Goal: Task Accomplishment & Management: Manage account settings

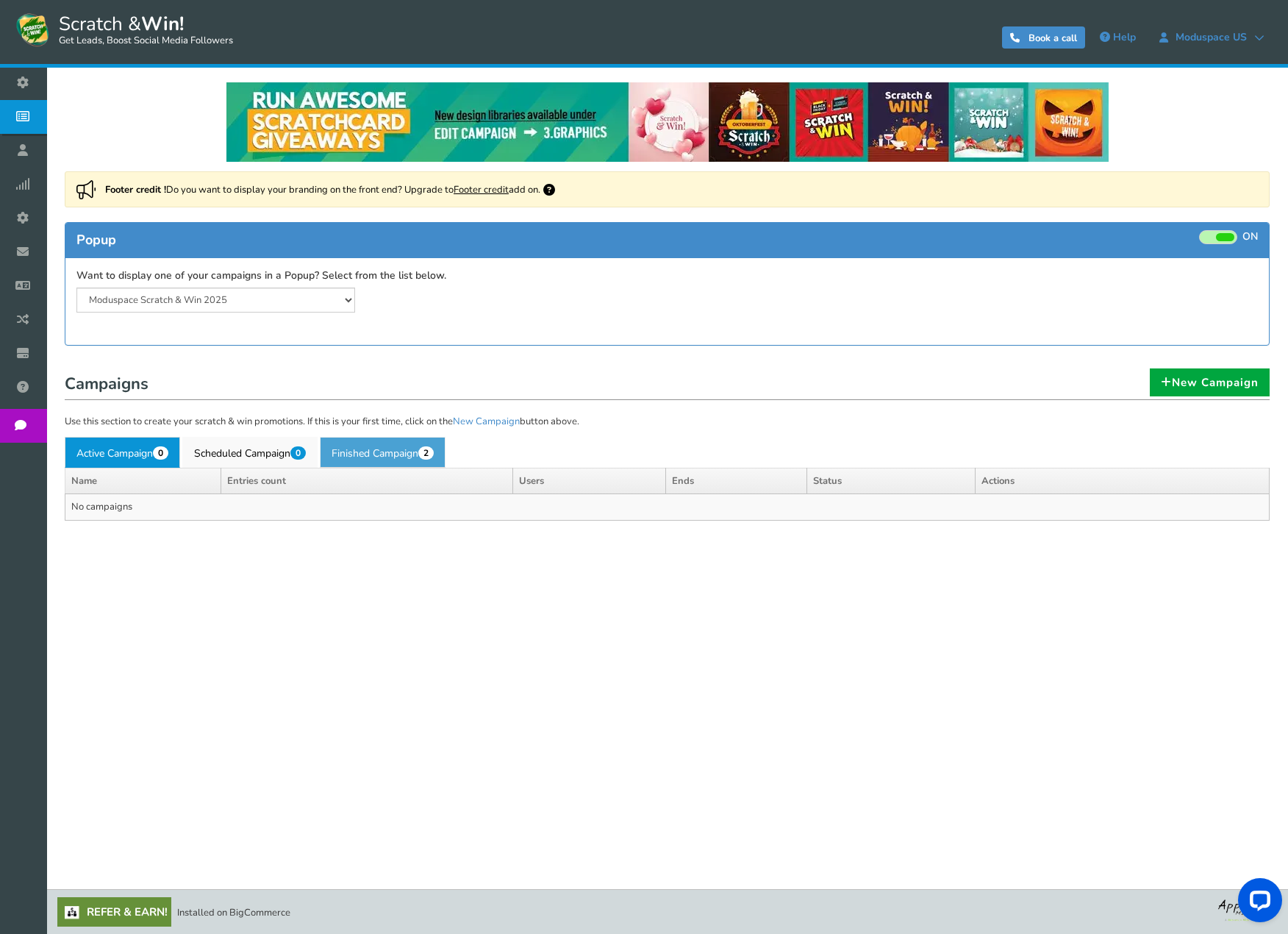
click at [374, 451] on link "Finished Campaign 2" at bounding box center [383, 452] width 126 height 31
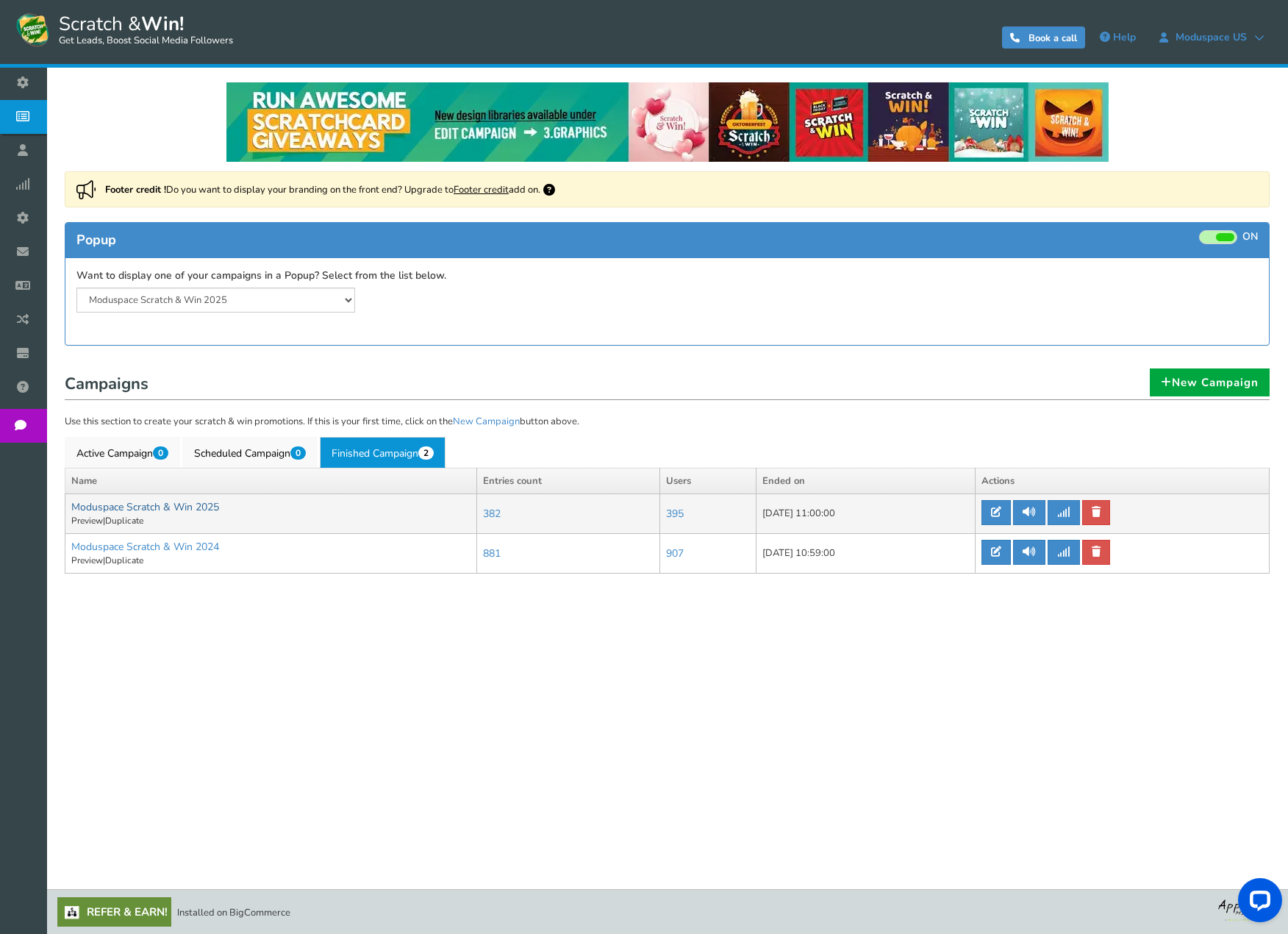
click at [169, 510] on link "Moduspace Scratch & Win 2025" at bounding box center [145, 507] width 148 height 14
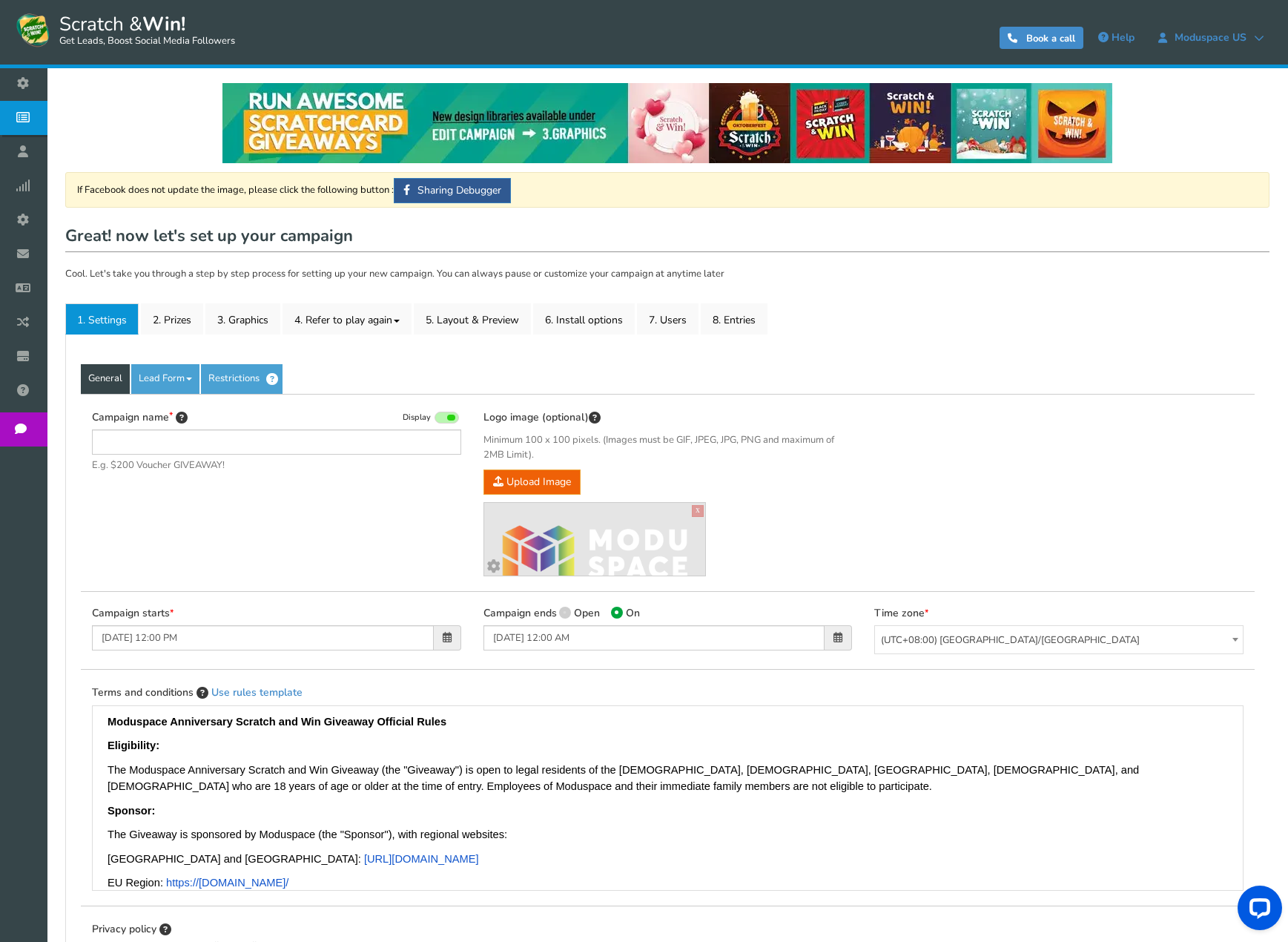
type input "Moduspace Scratch & Win 2025"
drag, startPoint x: 310, startPoint y: 500, endPoint x: 319, endPoint y: 505, distance: 10.3
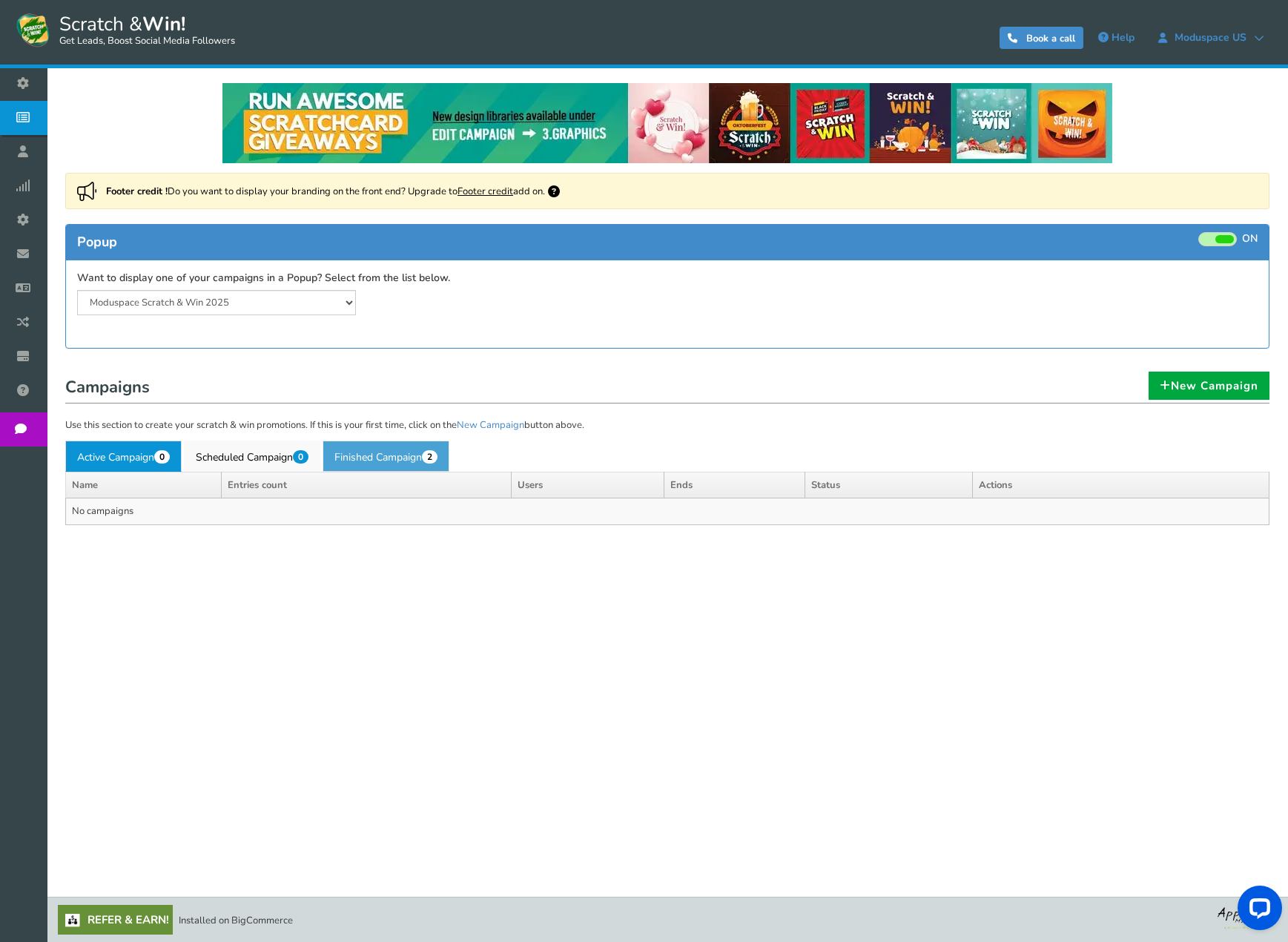
click at [370, 464] on link "Finished Campaign 2" at bounding box center [386, 456] width 127 height 31
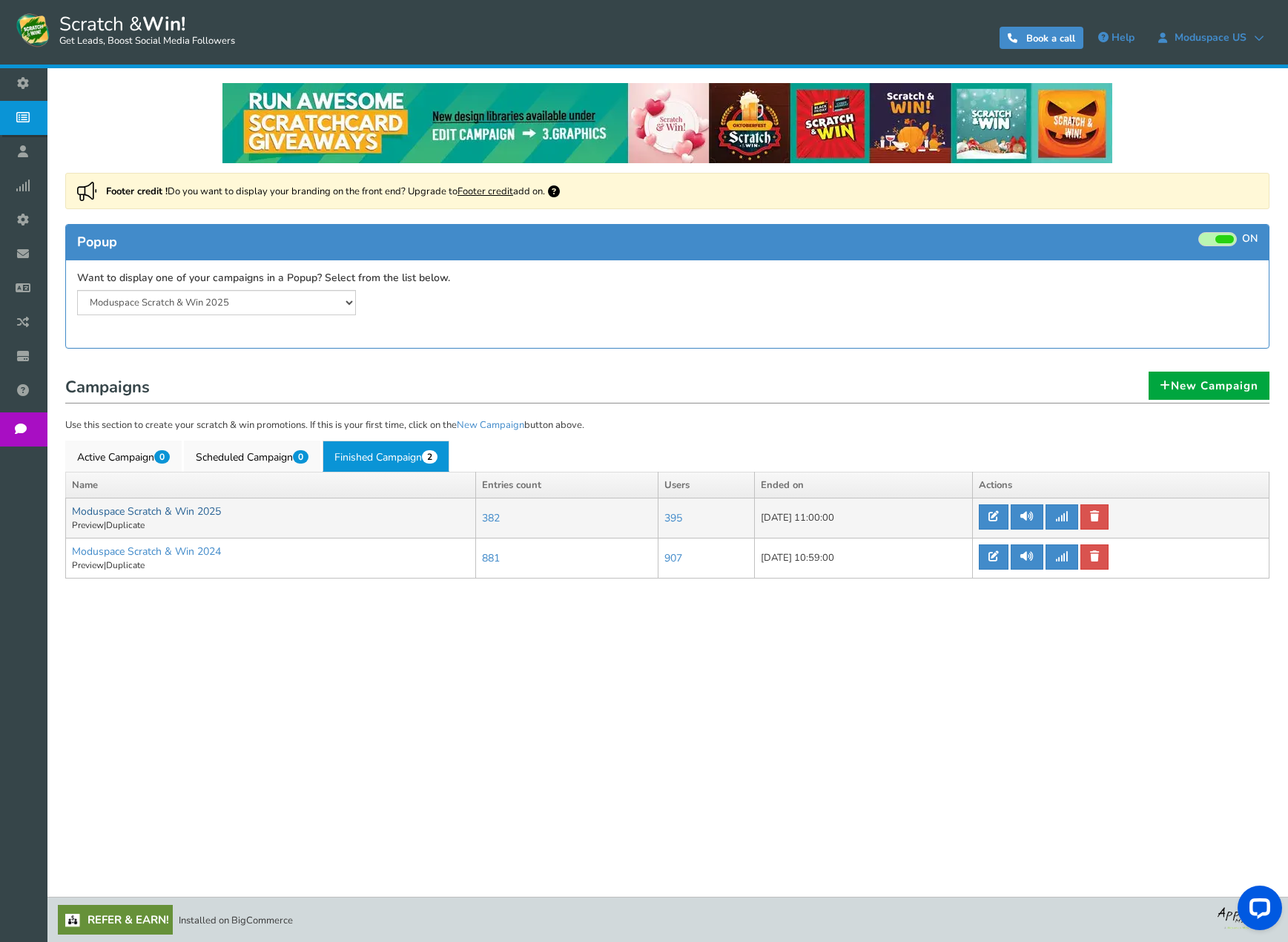
click at [164, 511] on link "Moduspace Scratch & Win 2025" at bounding box center [146, 511] width 149 height 14
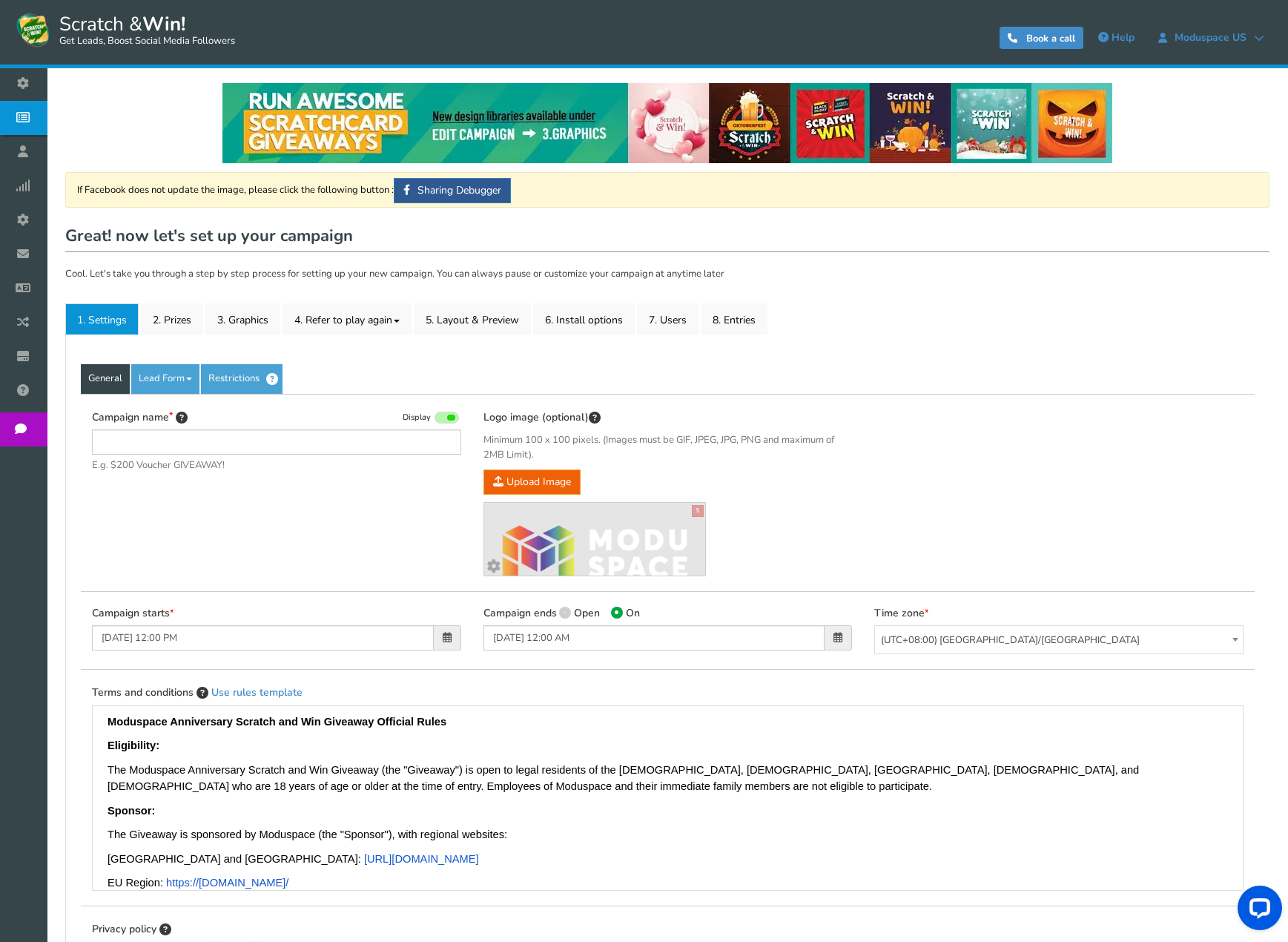
type input "Moduspace Scratch & Win 2025"
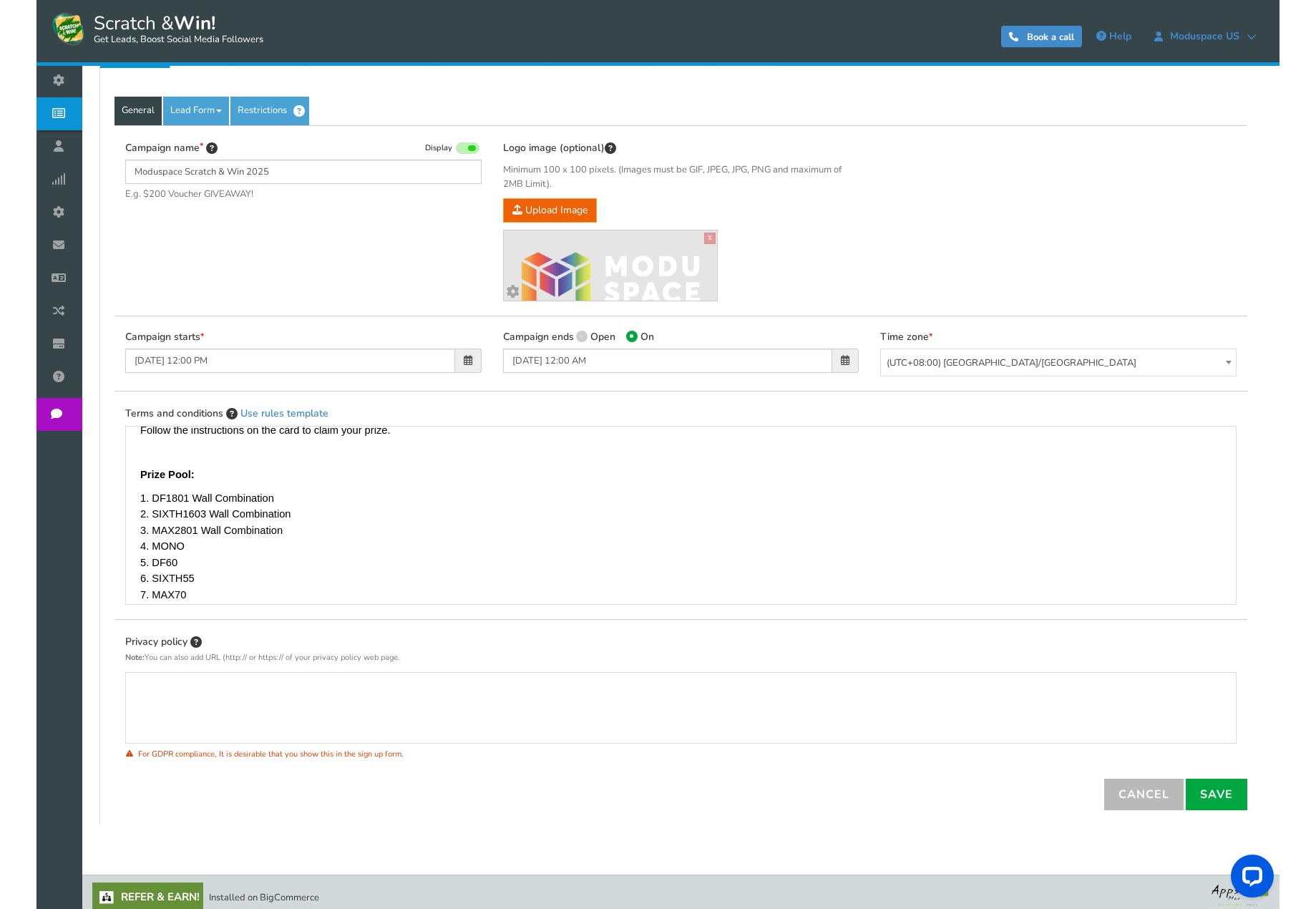
scroll to position [264, 0]
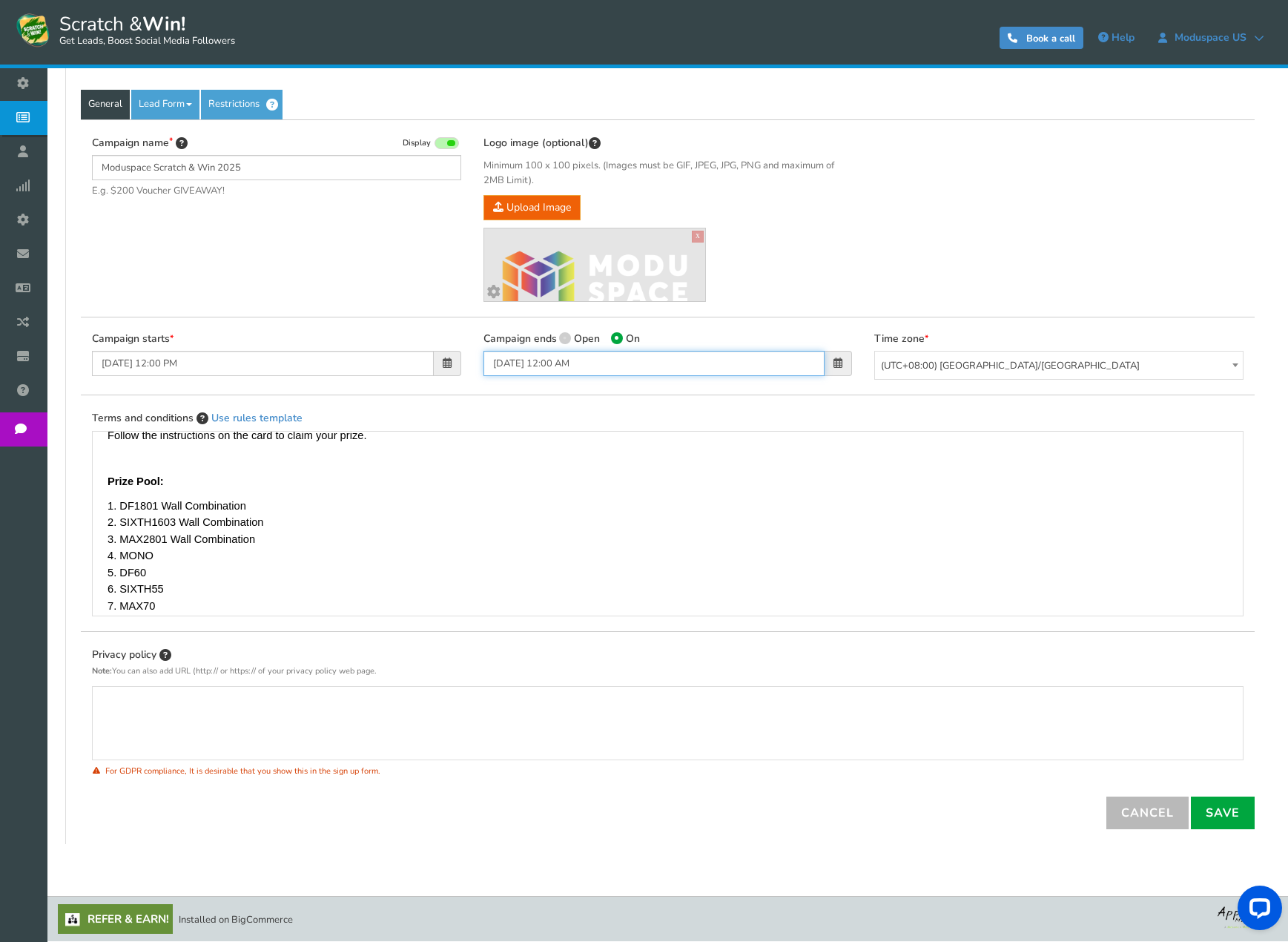
click at [614, 367] on input "[DATE] 12:00 AM" at bounding box center [654, 363] width 342 height 25
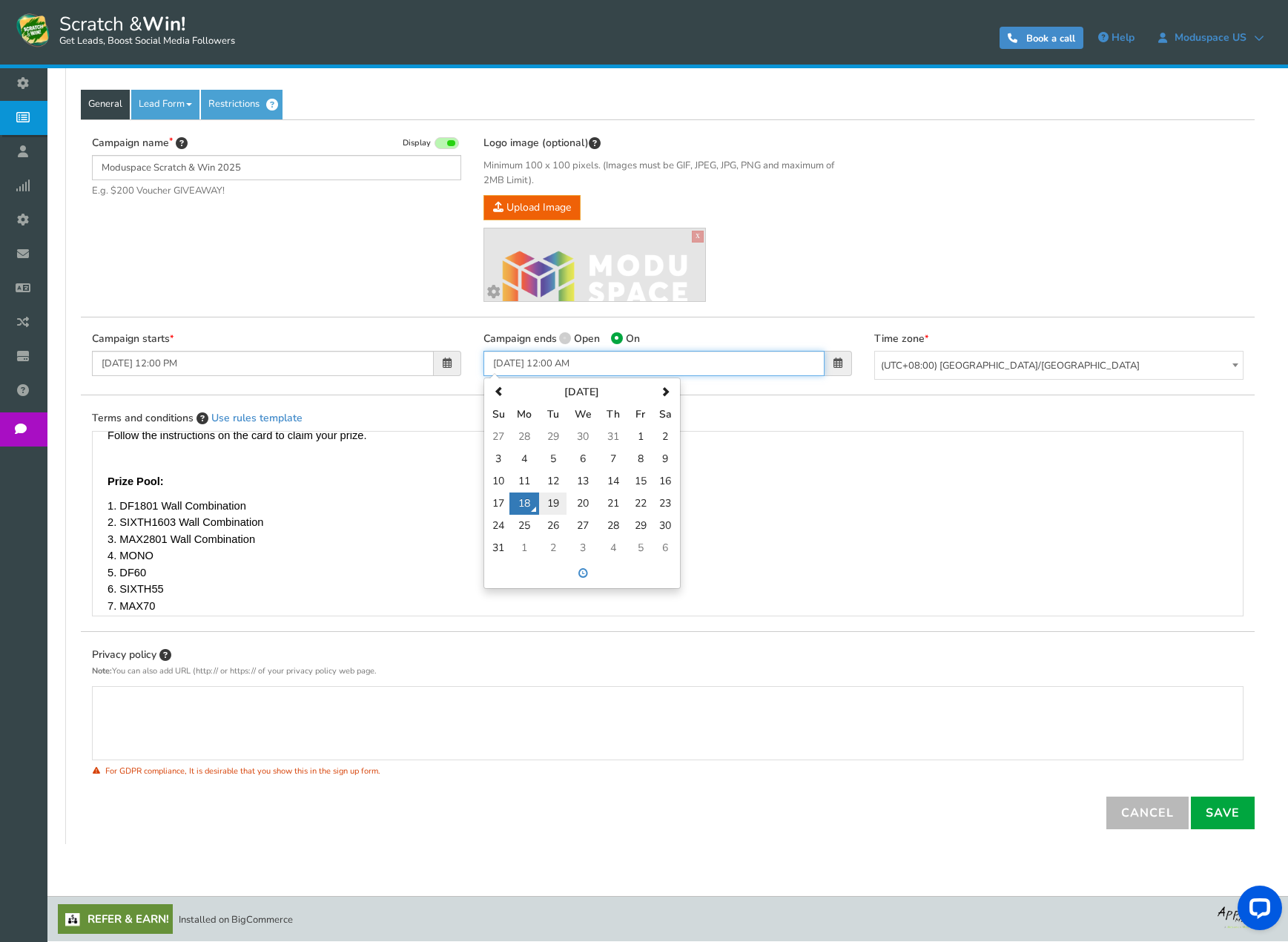
click at [550, 506] on td "19" at bounding box center [552, 504] width 27 height 23
type input "[DATE] 12:00 AM"
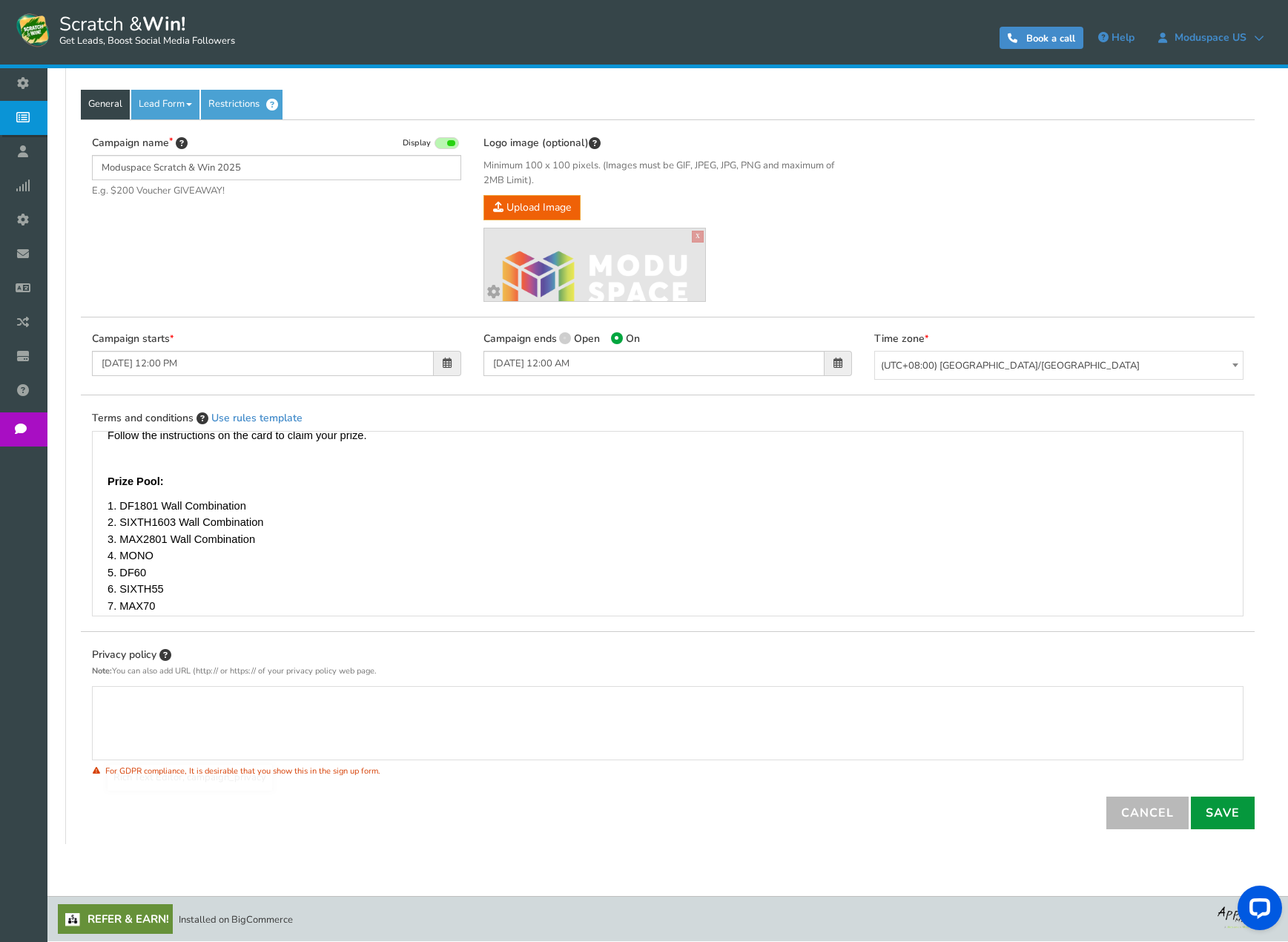
click at [1231, 804] on link "Save" at bounding box center [1222, 813] width 63 height 33
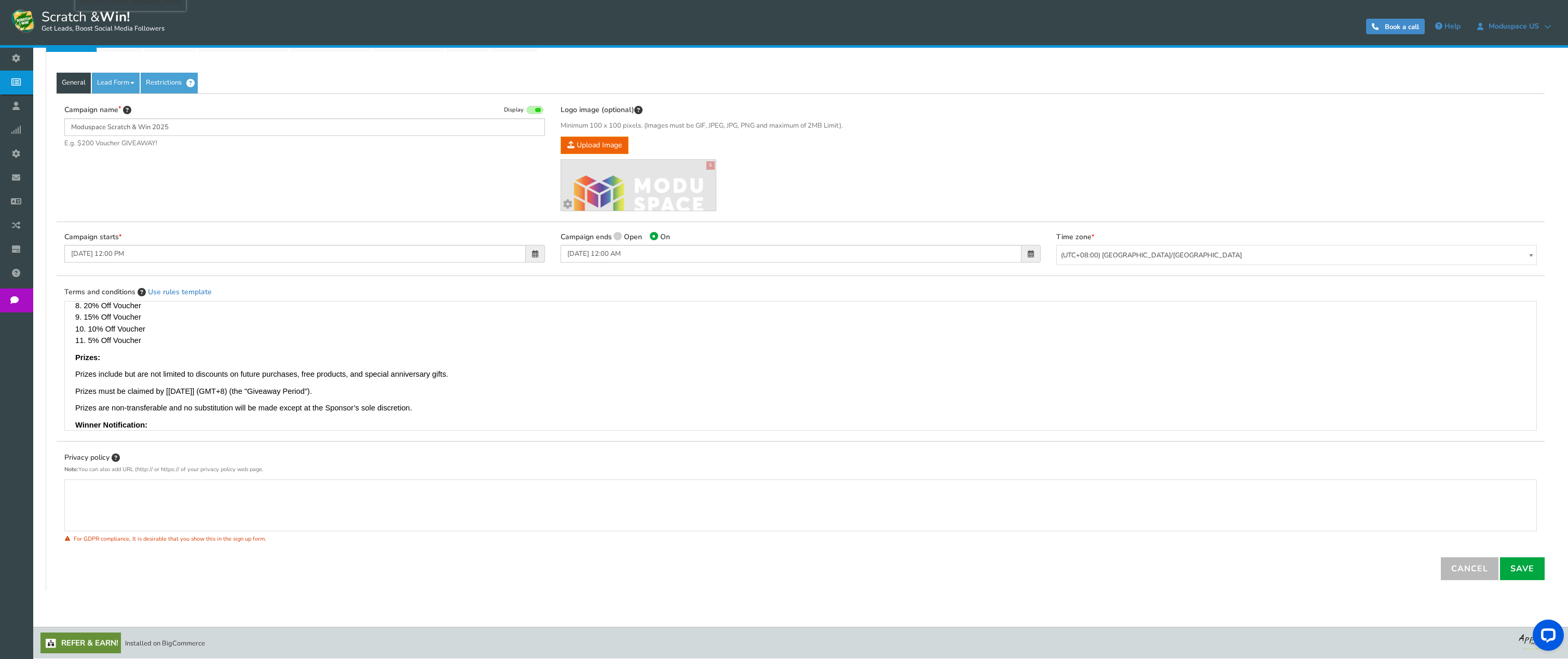
scroll to position [444, 0]
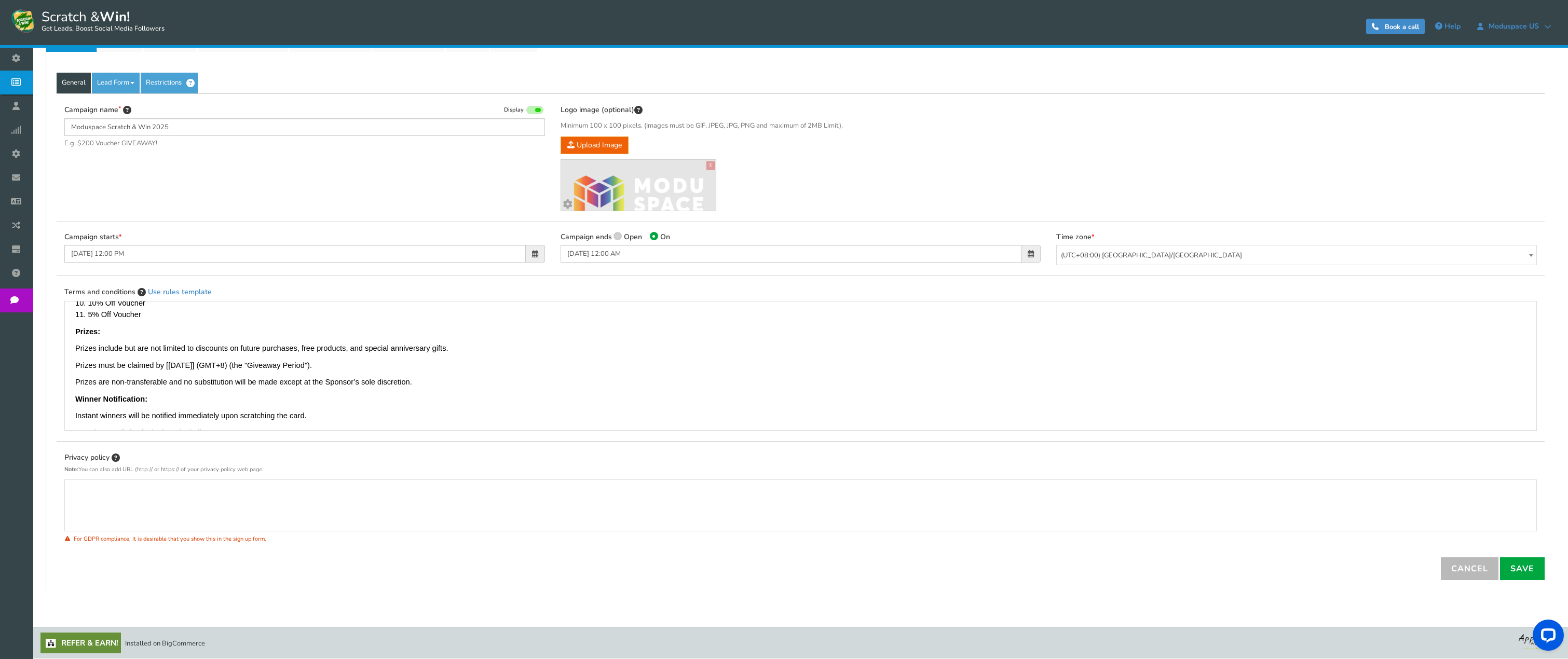
click at [311, 68] on div "General Lead Form Labels Fields setup Restrictions Allow users to play again af…" at bounding box center [800, 321] width 1510 height 539
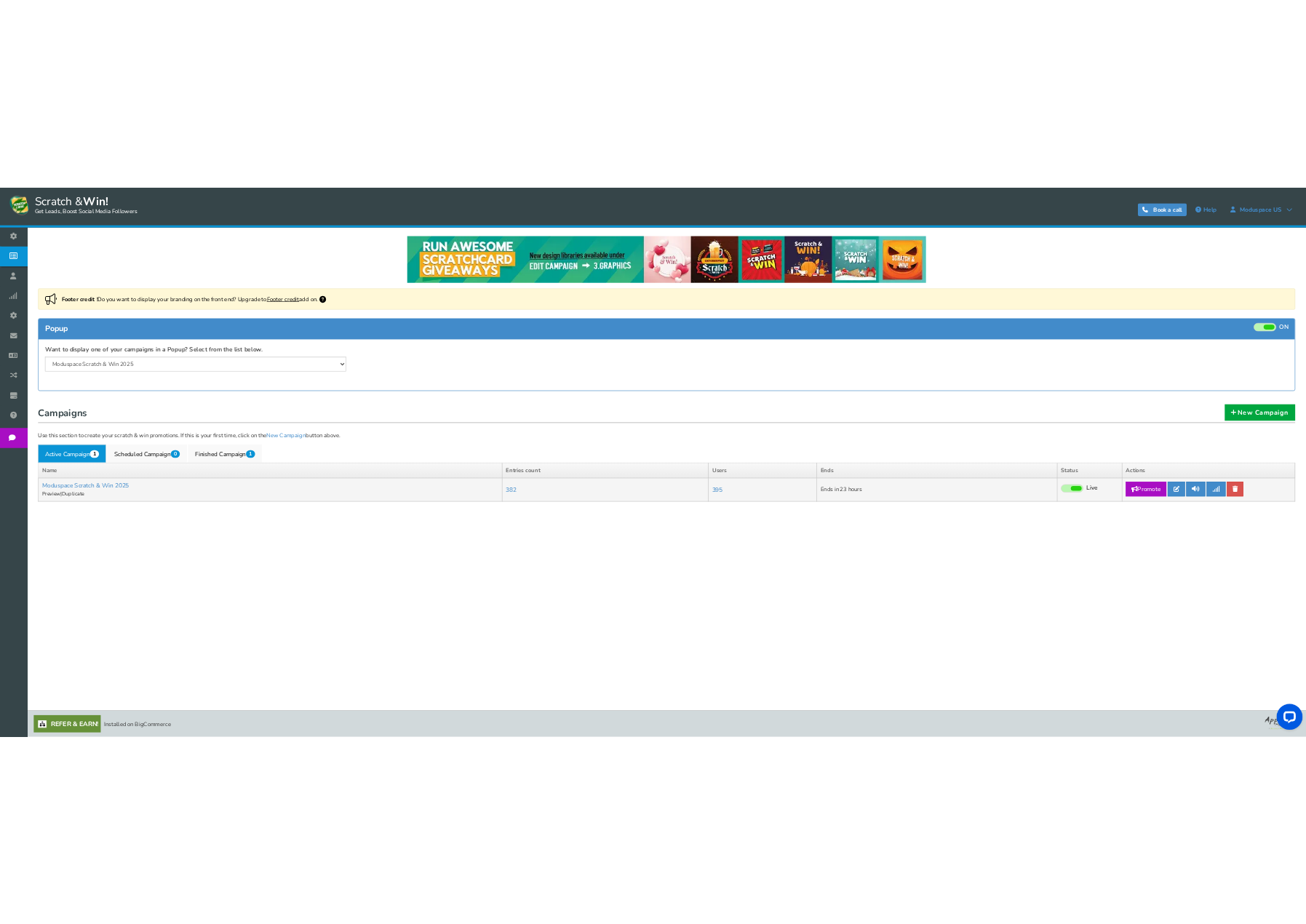
scroll to position [1, 0]
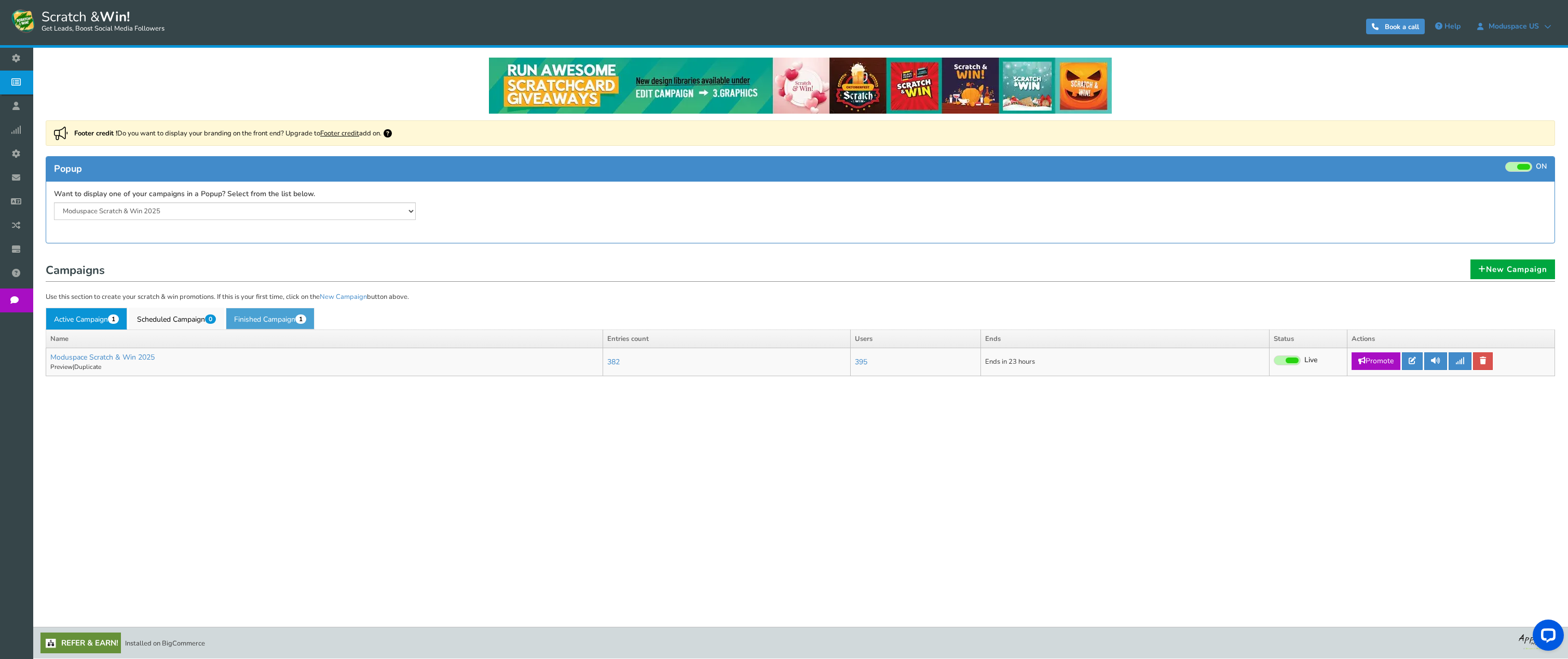
click at [259, 319] on link "Finished Campaign 1" at bounding box center [270, 319] width 89 height 22
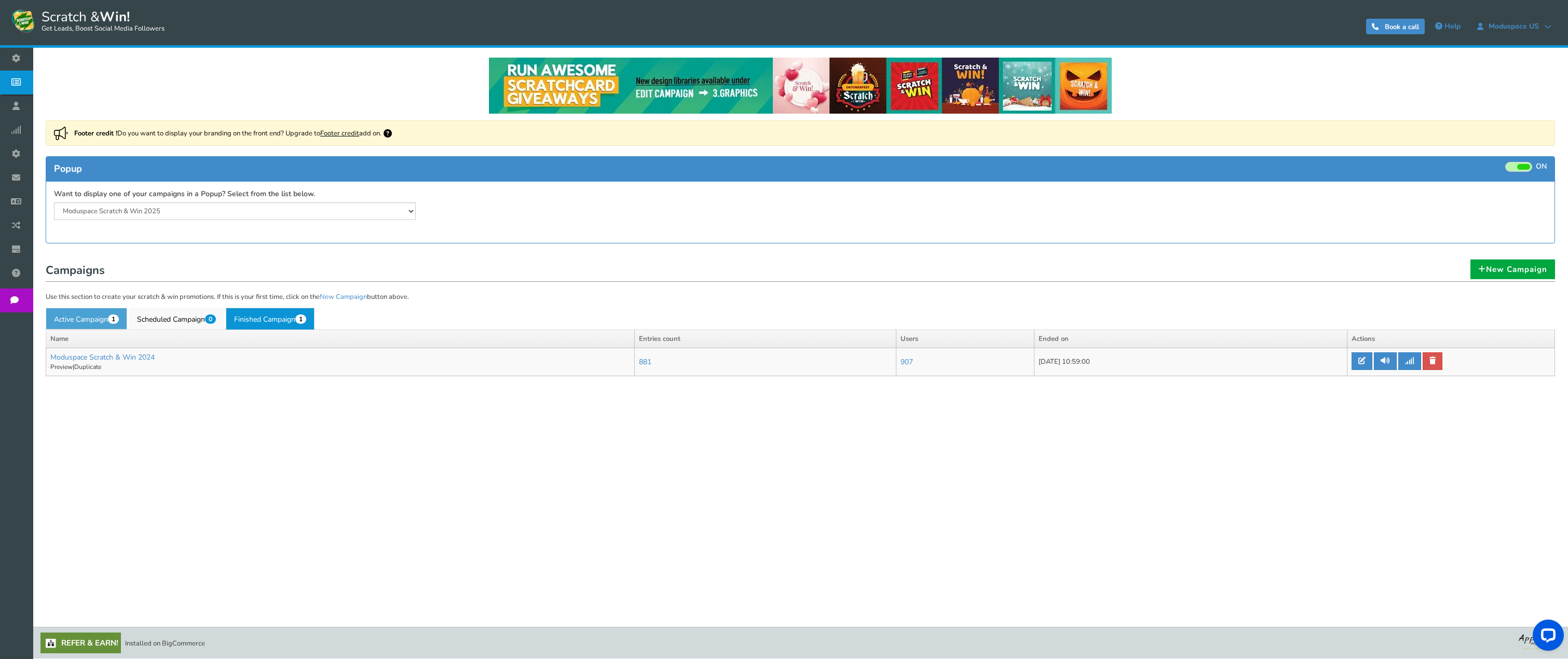
click at [92, 319] on link "Active Campaign 1" at bounding box center [86, 319] width 82 height 22
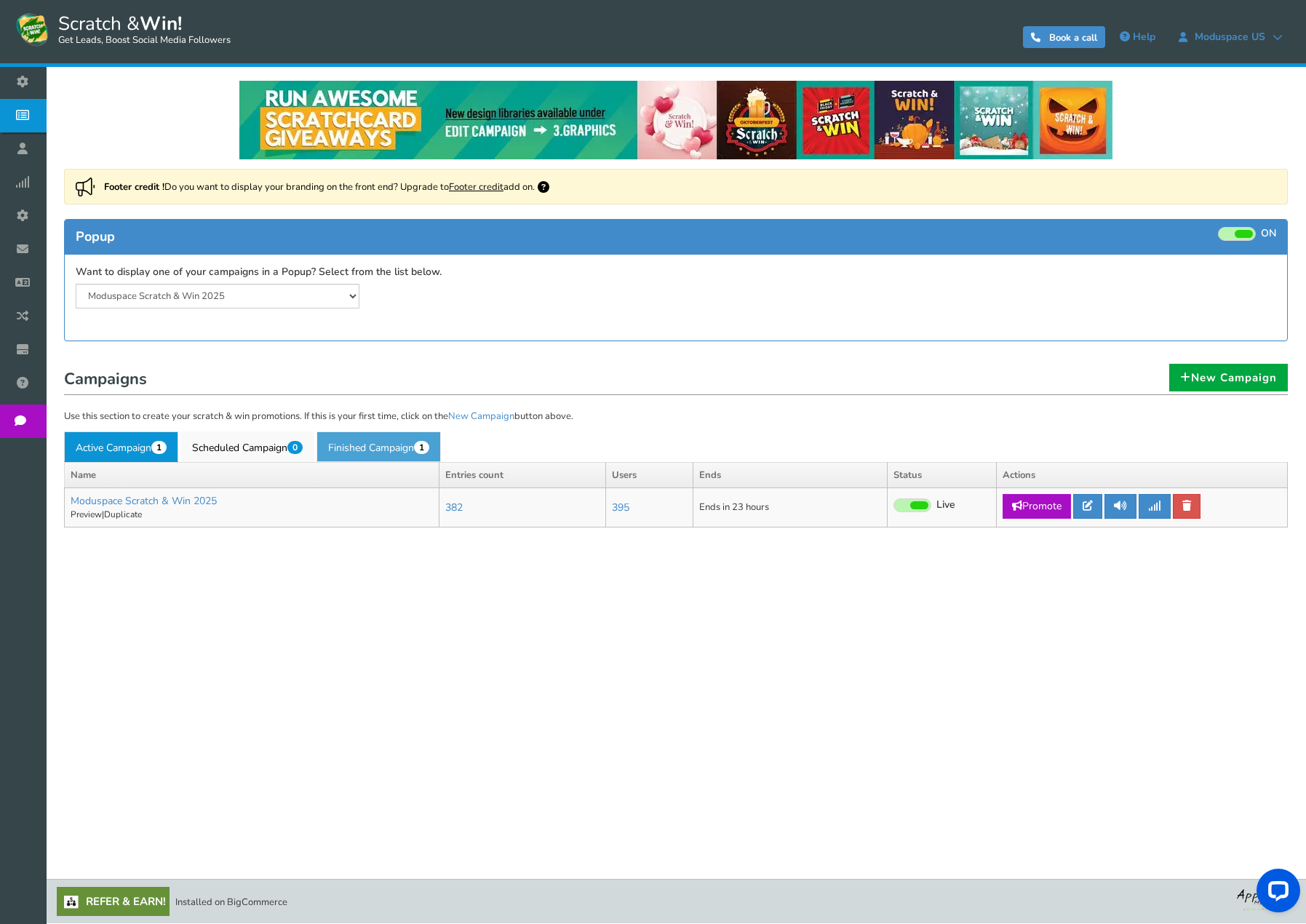
click at [418, 451] on link "Finished Campaign 1" at bounding box center [379, 447] width 125 height 31
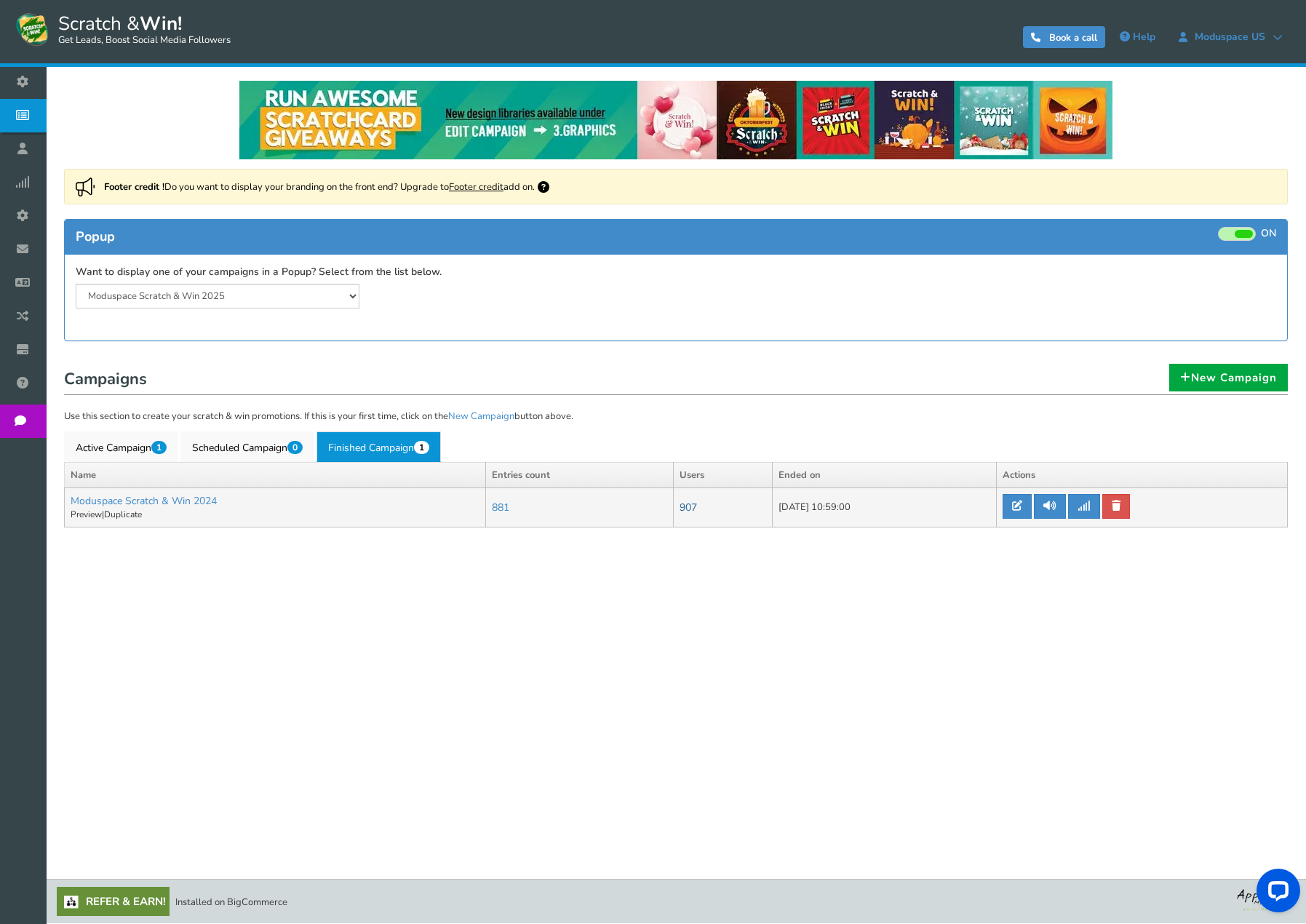
click at [679, 508] on link "907" at bounding box center [688, 507] width 17 height 14
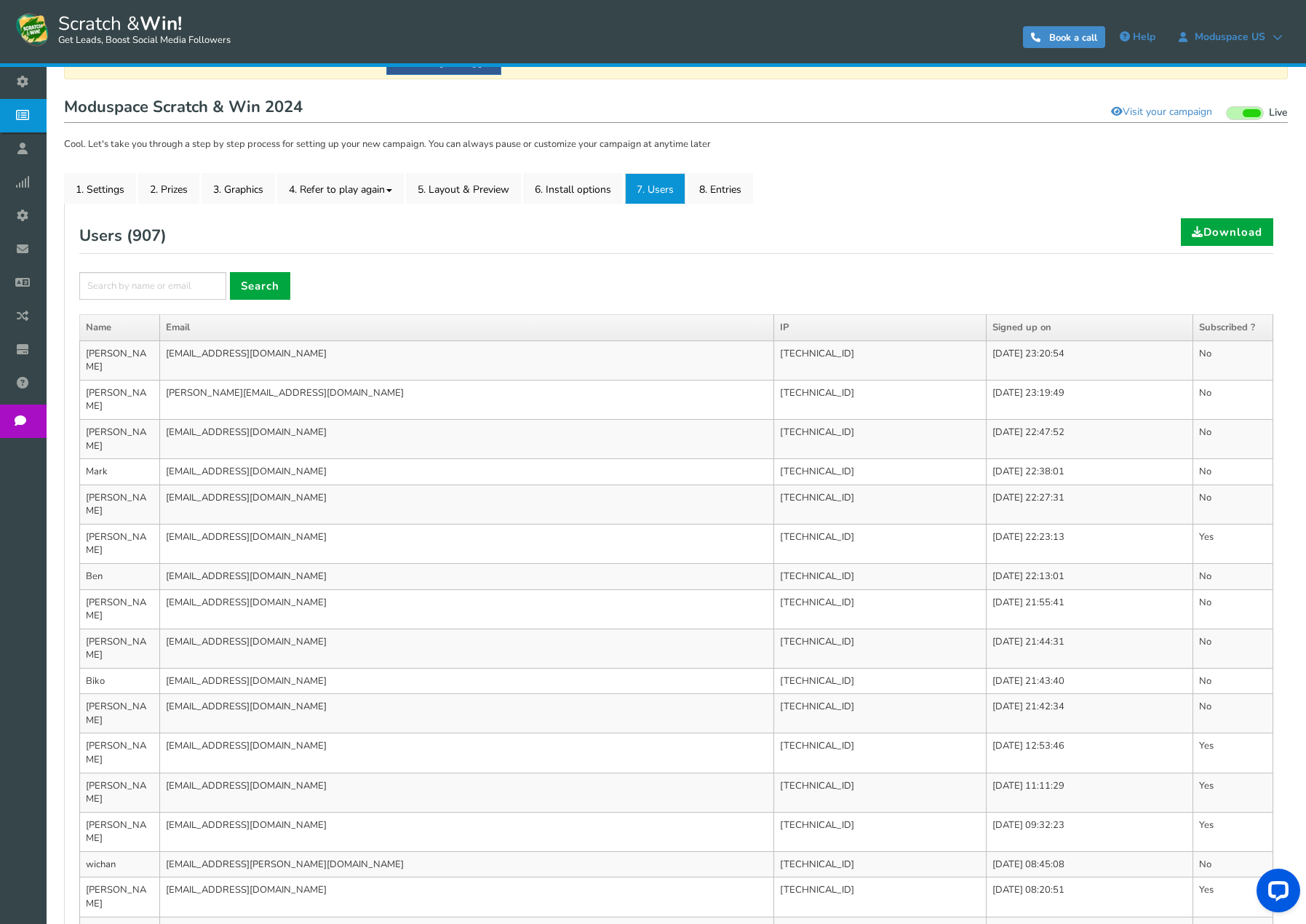
scroll to position [226, 0]
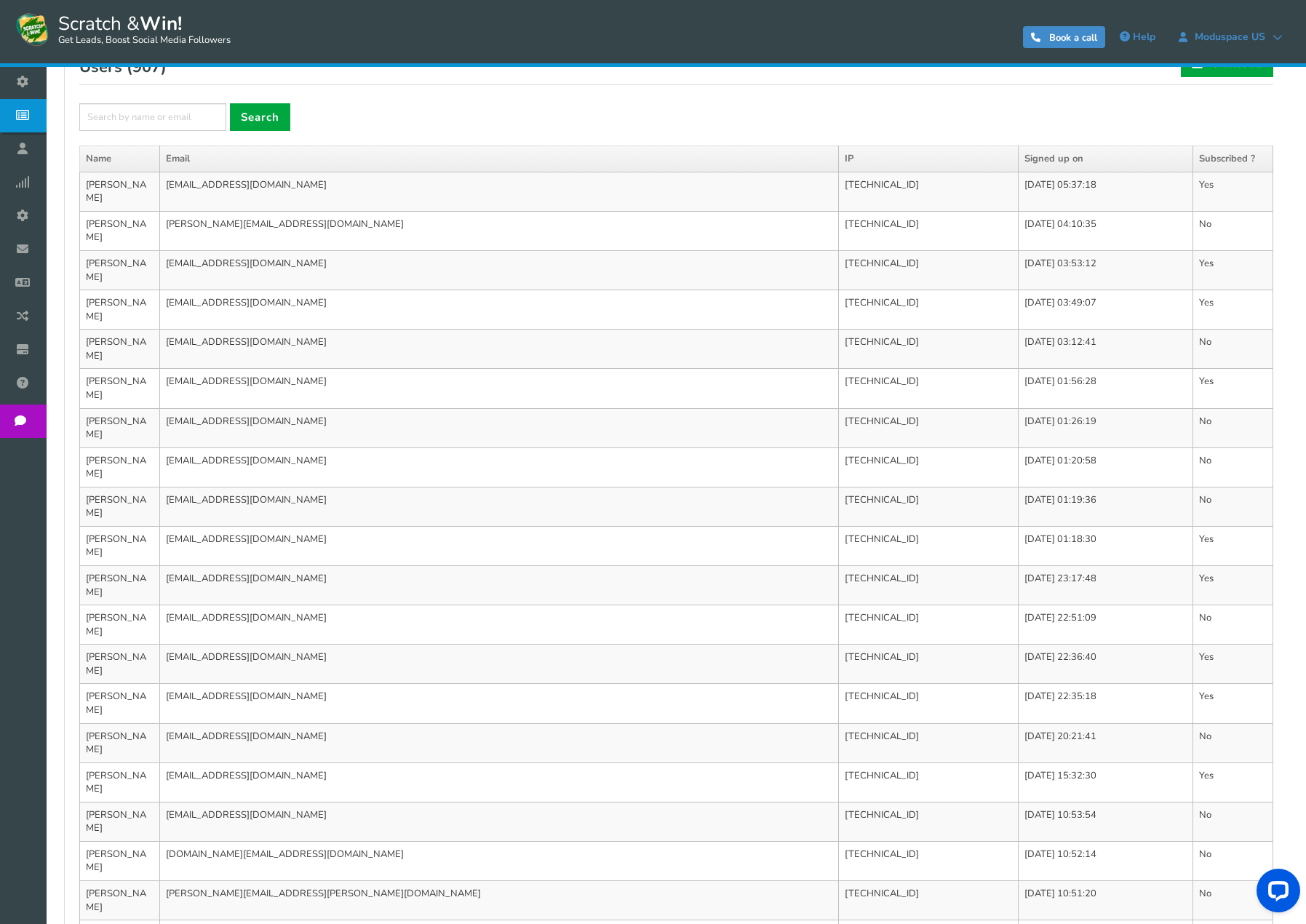
scroll to position [307, 0]
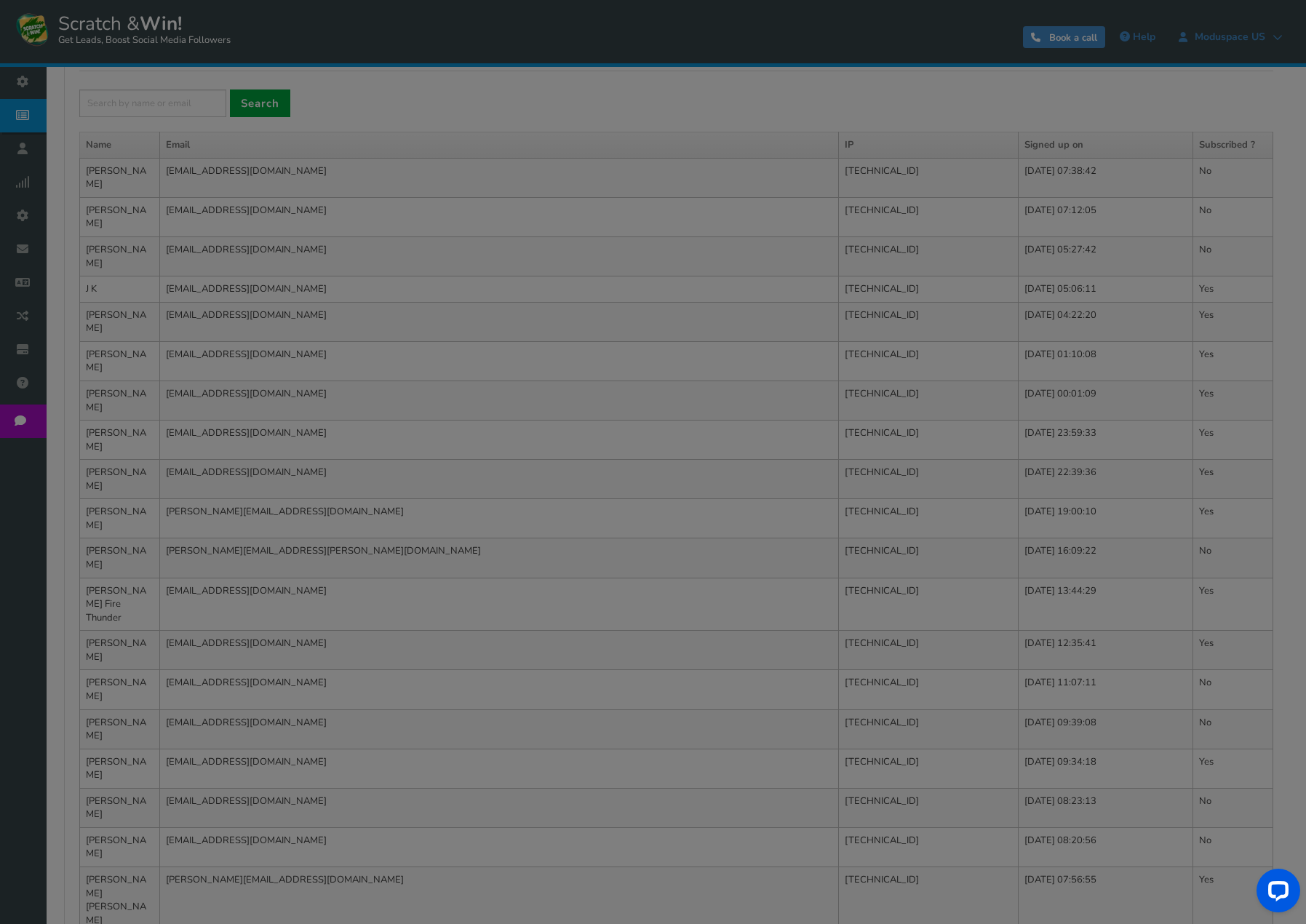
scroll to position [266, 0]
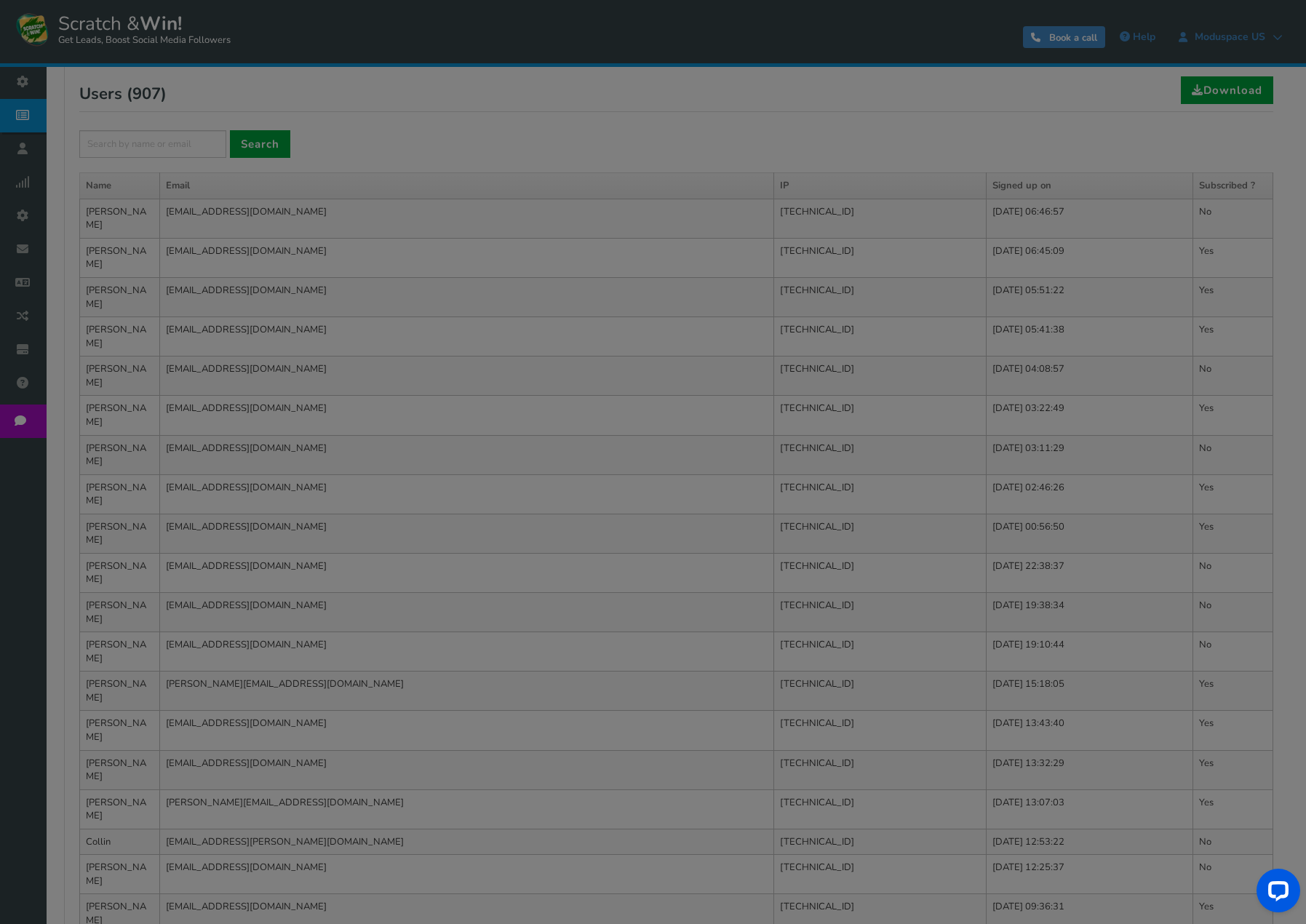
scroll to position [253, 0]
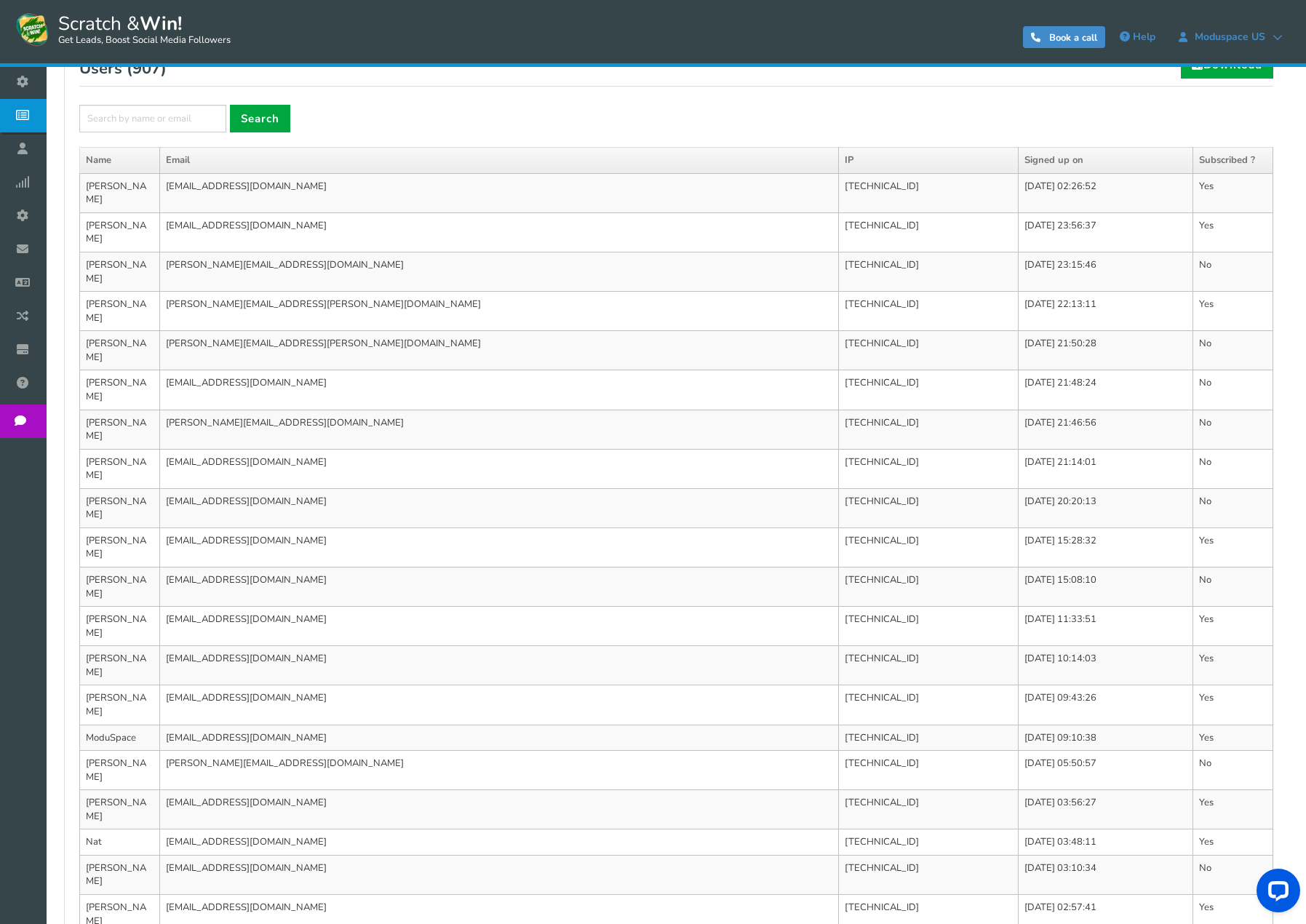
scroll to position [293, 0]
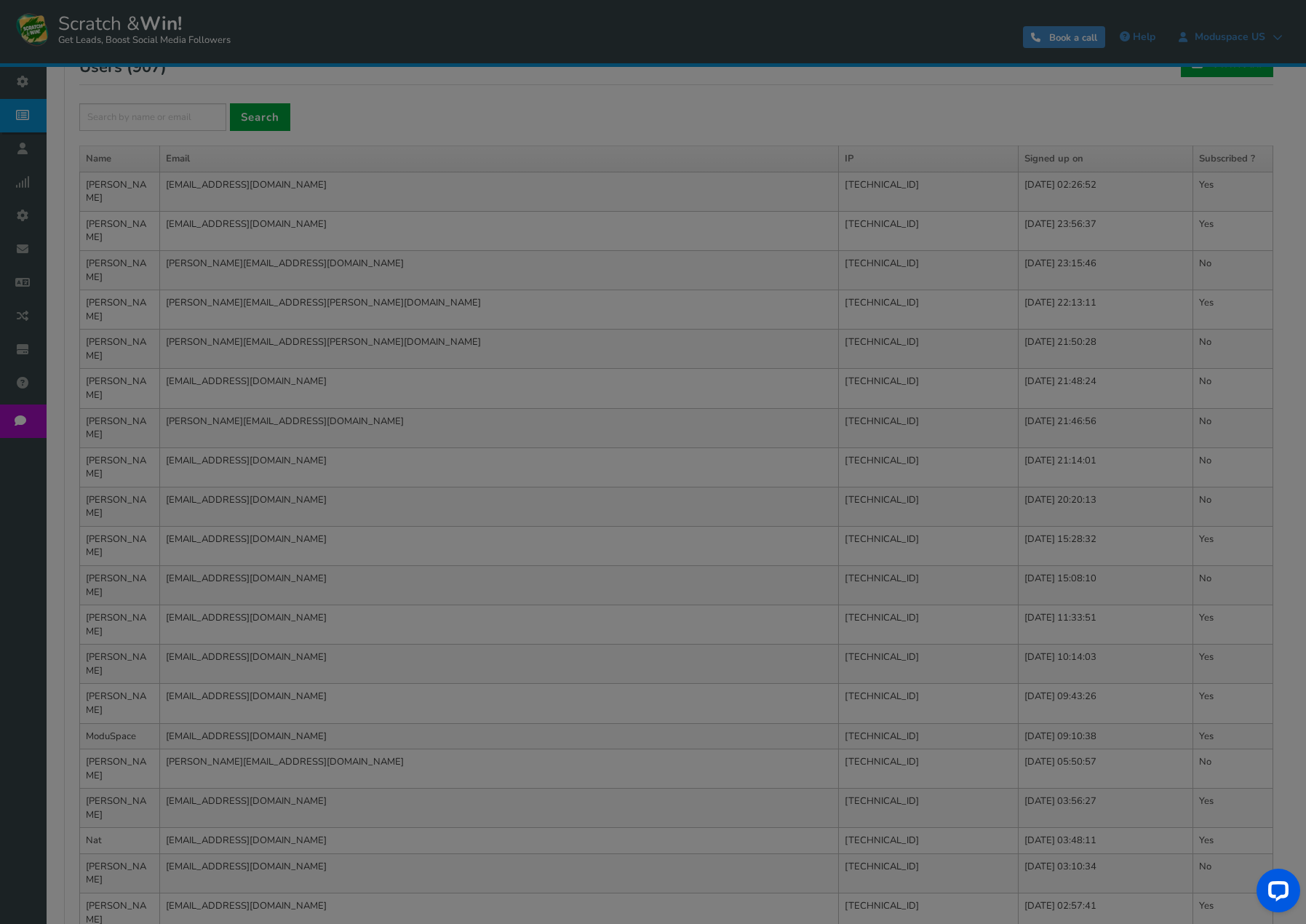
scroll to position [253, 0]
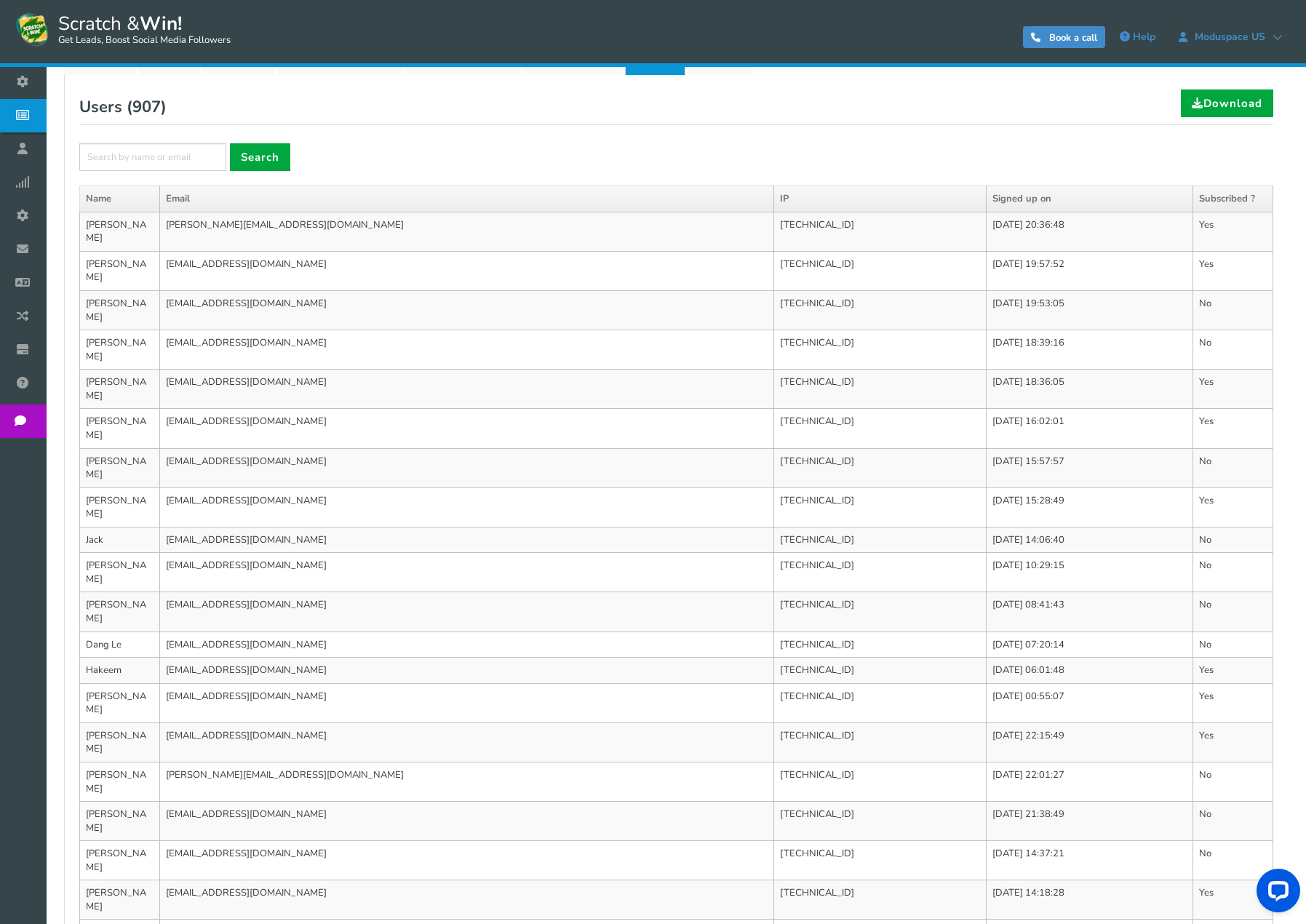
click at [1252, 826] on div "Users ( 907 ) Download × Search Please fill campaign name Name Email IP Signed …" at bounding box center [676, 546] width 1216 height 913
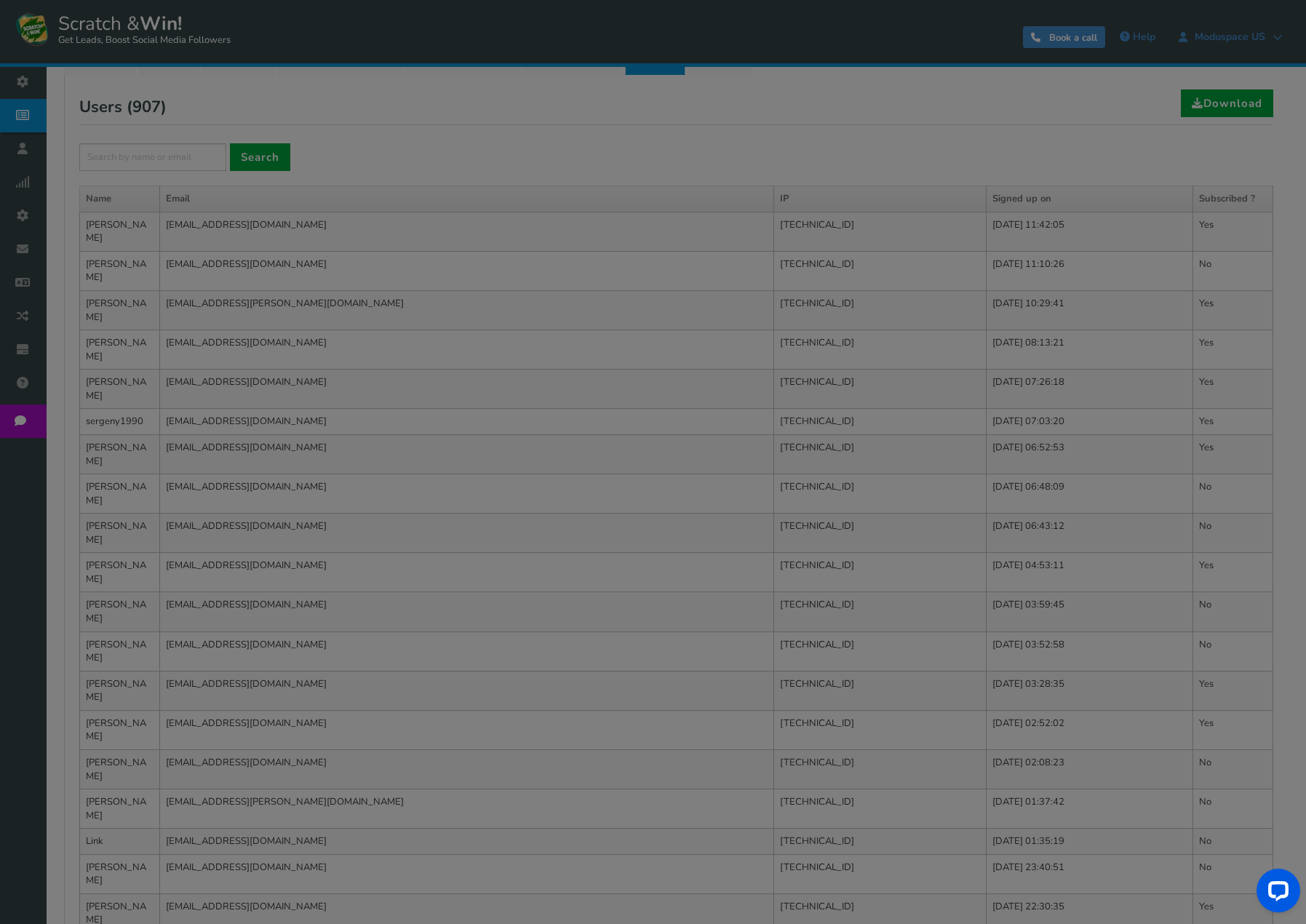
scroll to position [226, 0]
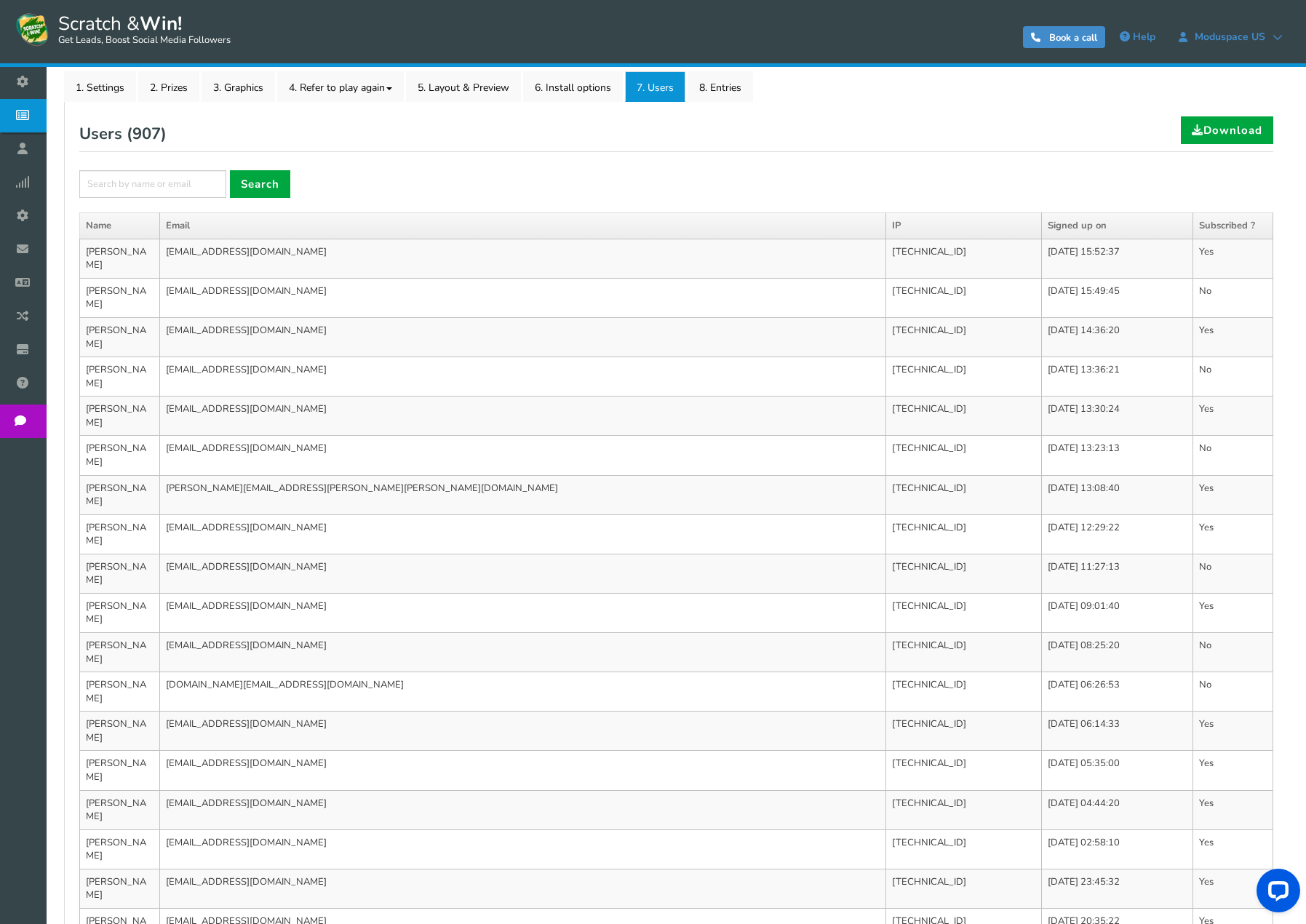
click at [744, 91] on link "8. Entries" at bounding box center [720, 87] width 66 height 31
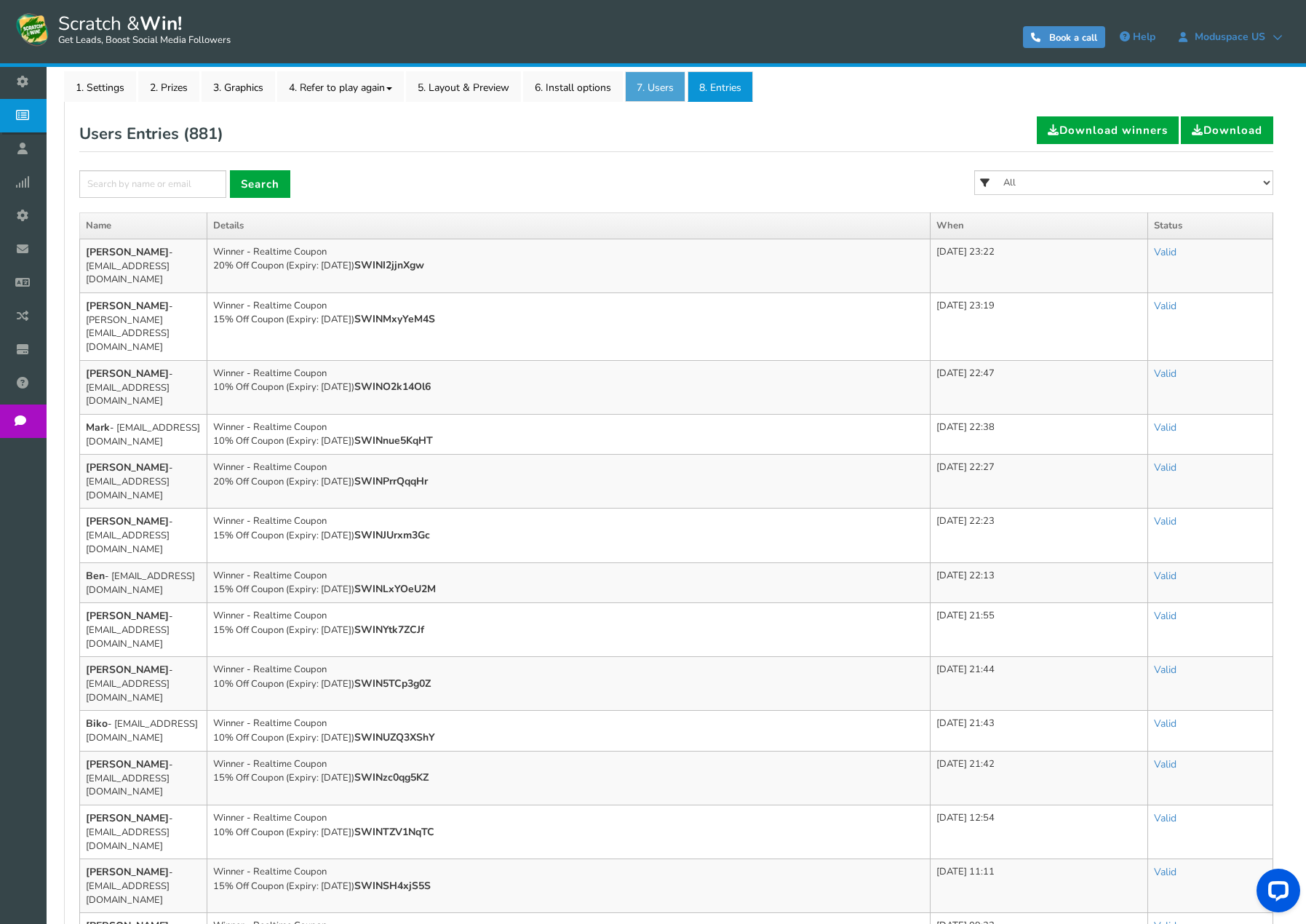
click at [659, 79] on link "7. Users" at bounding box center [655, 87] width 61 height 31
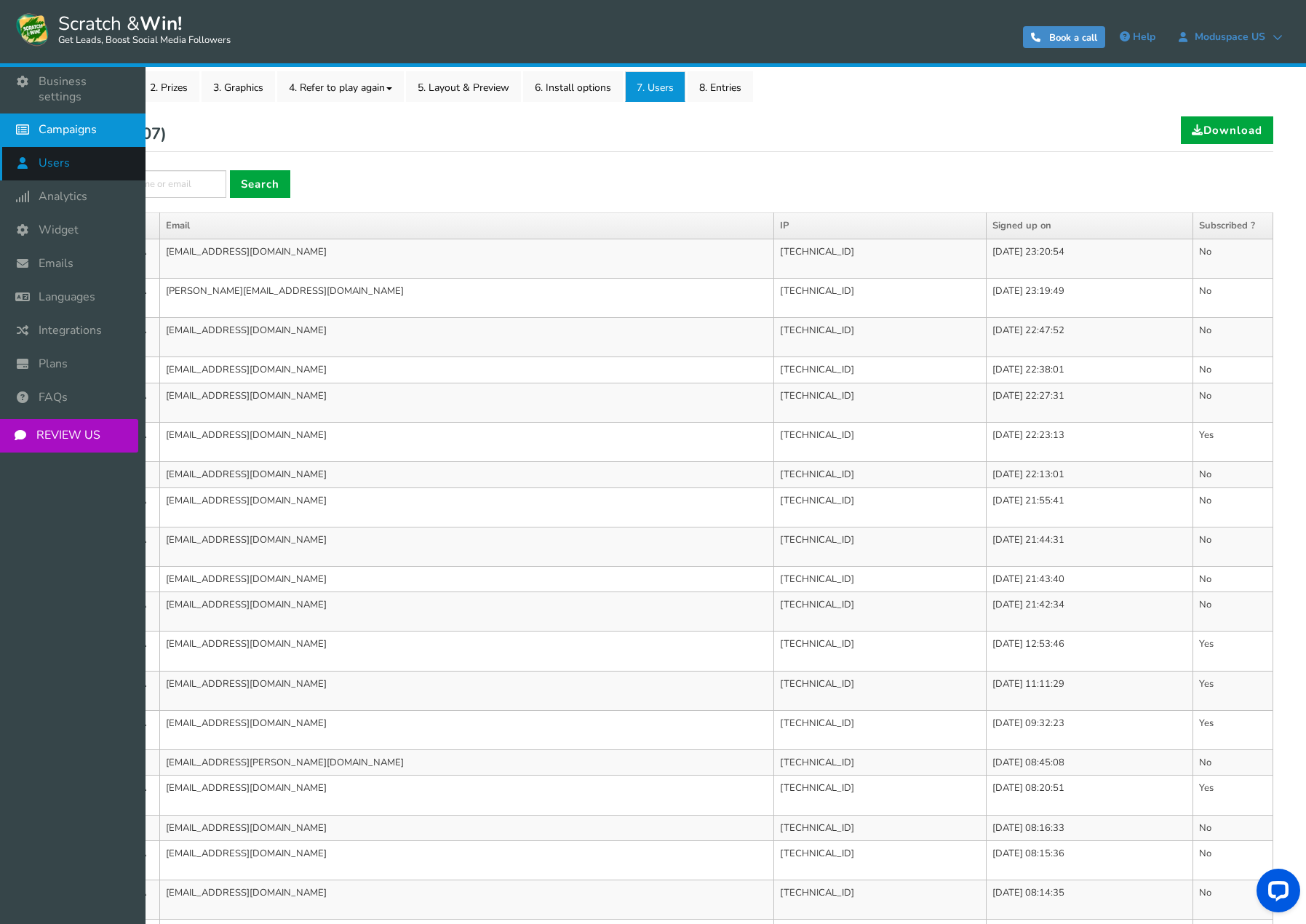
click at [66, 155] on span "Users" at bounding box center [54, 163] width 32 height 15
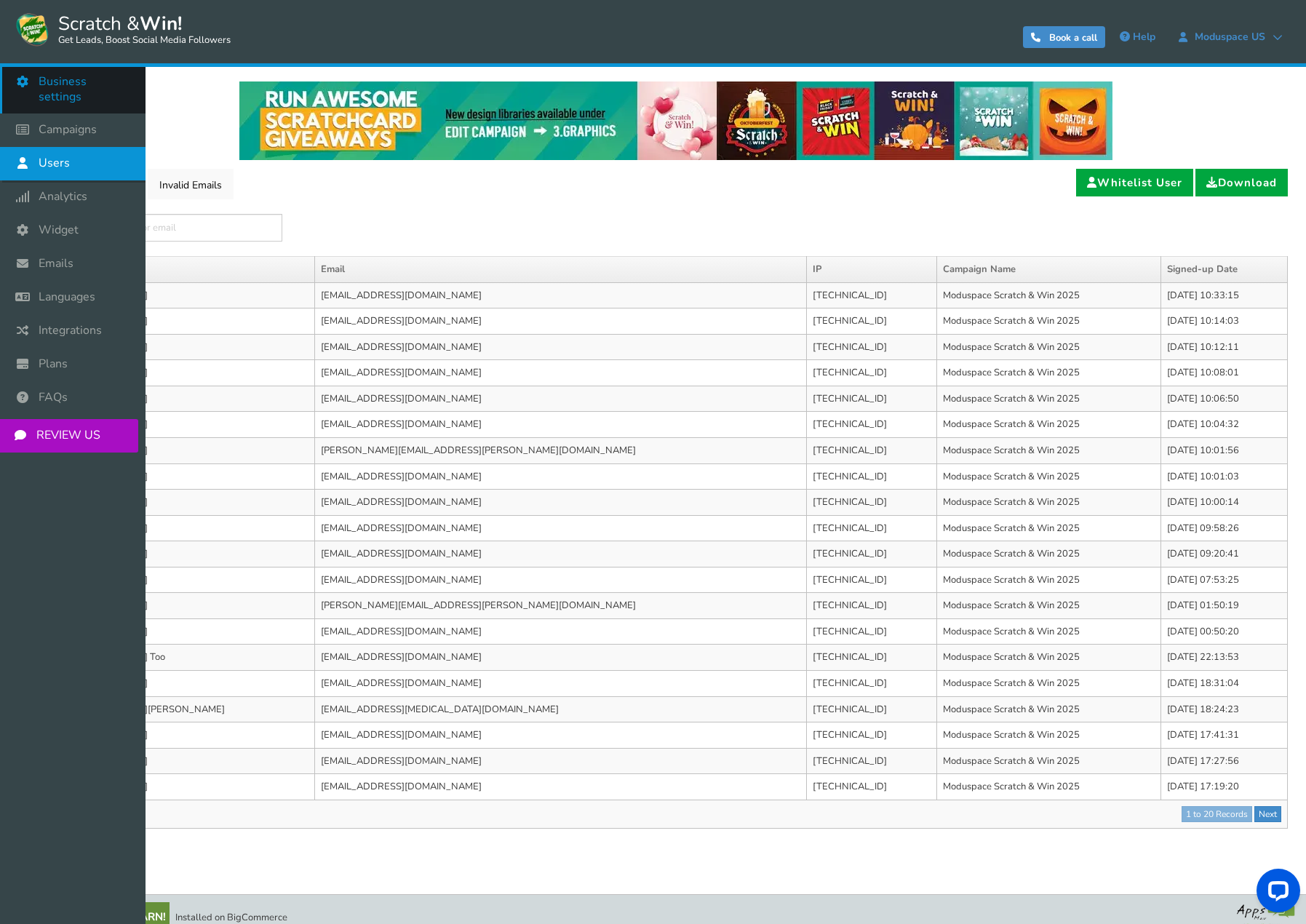
click at [26, 84] on icon at bounding box center [26, 82] width 27 height 32
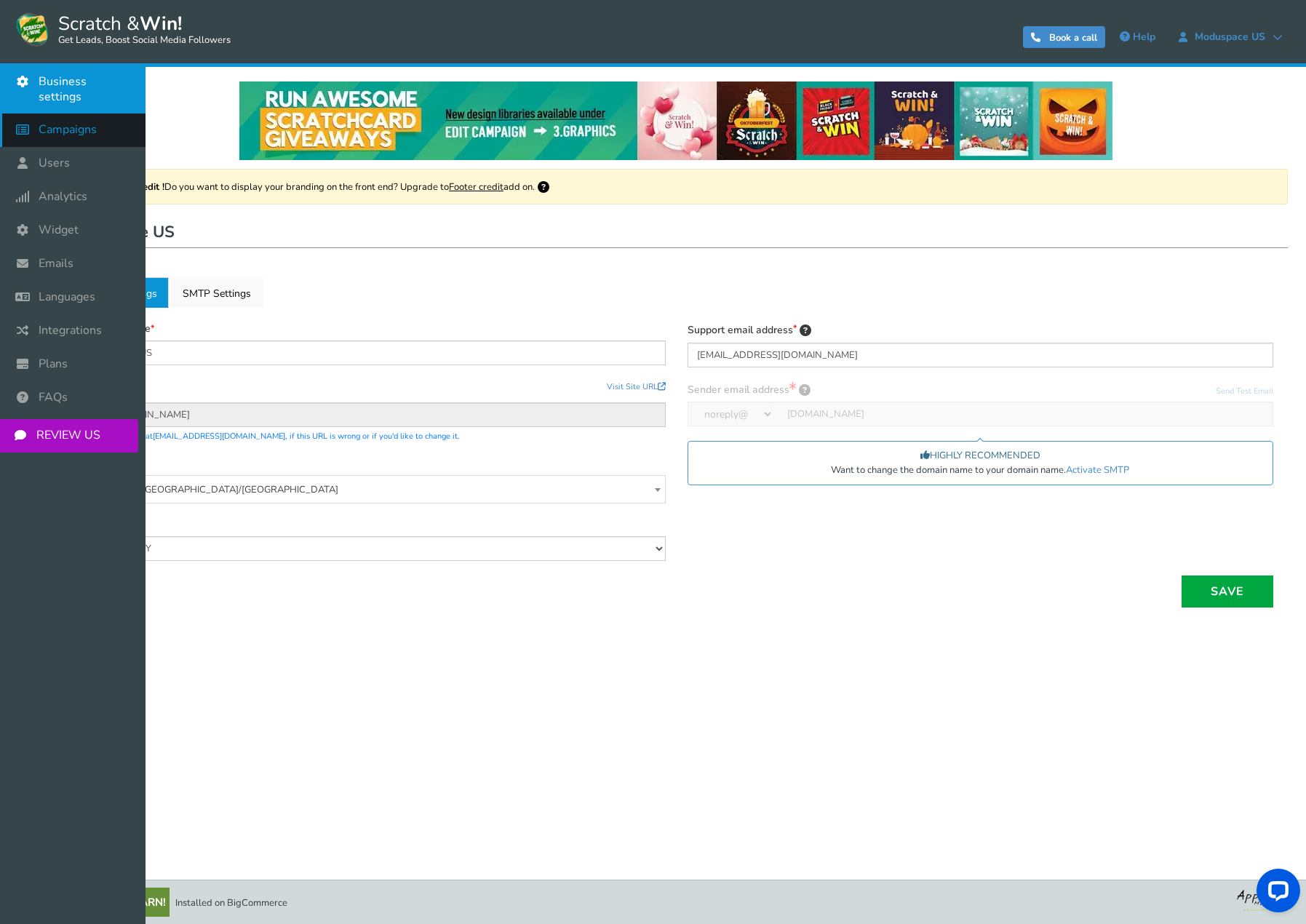
click at [45, 122] on span "Campaigns" at bounding box center [67, 130] width 58 height 15
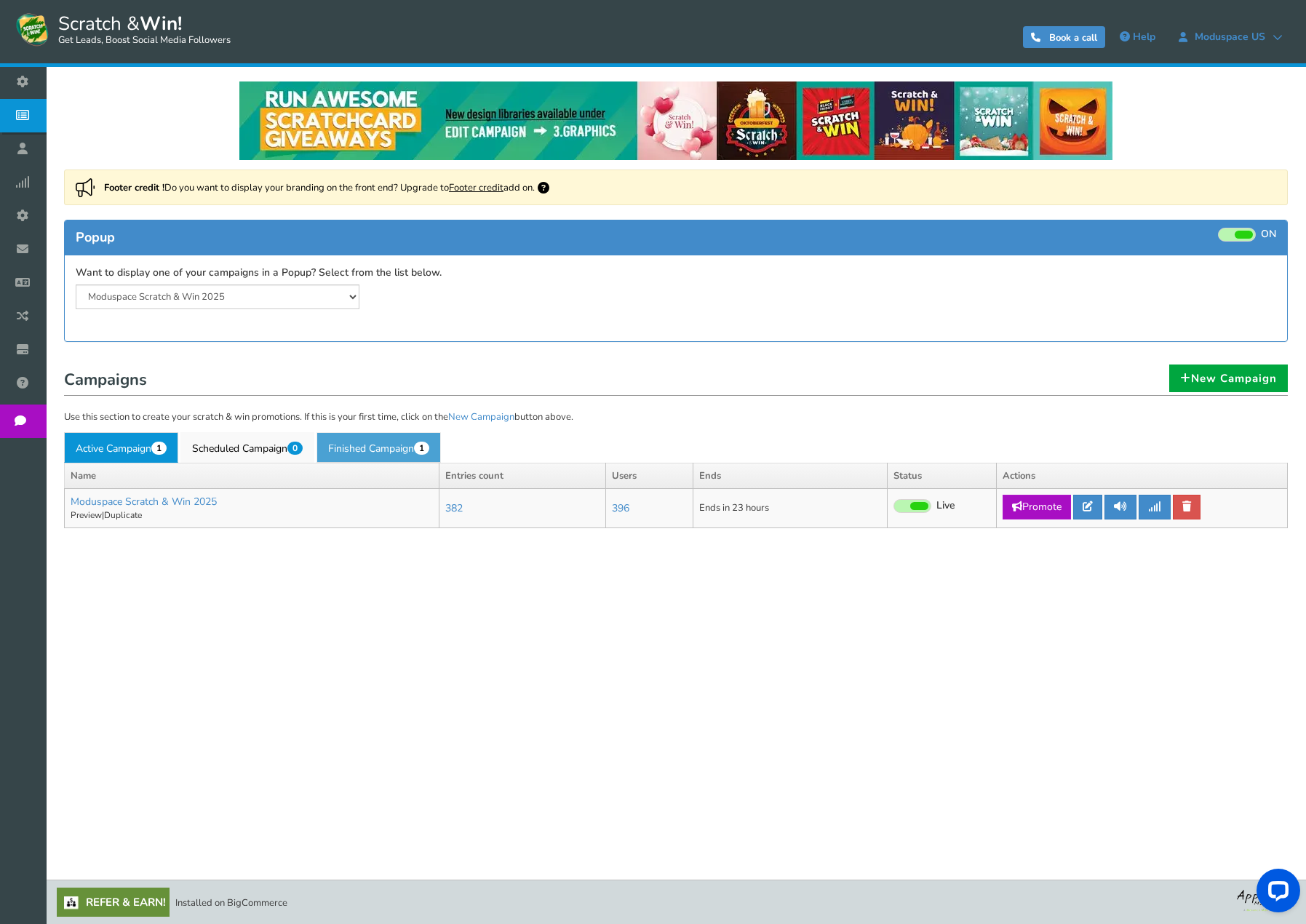
click at [364, 446] on link "Finished Campaign 1" at bounding box center [379, 447] width 125 height 31
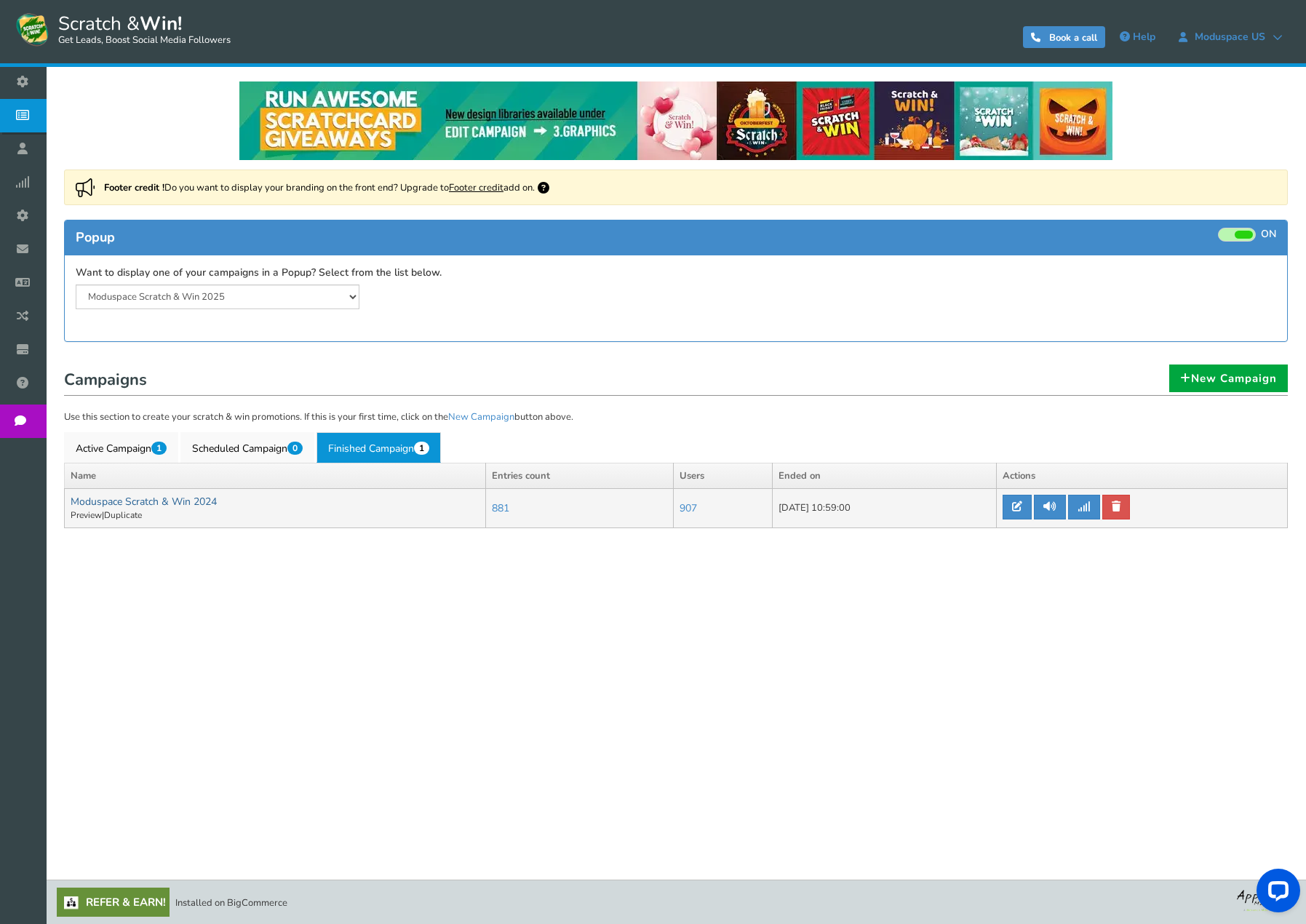
click at [168, 497] on link "Moduspace Scratch & Win 2024" at bounding box center [143, 502] width 146 height 14
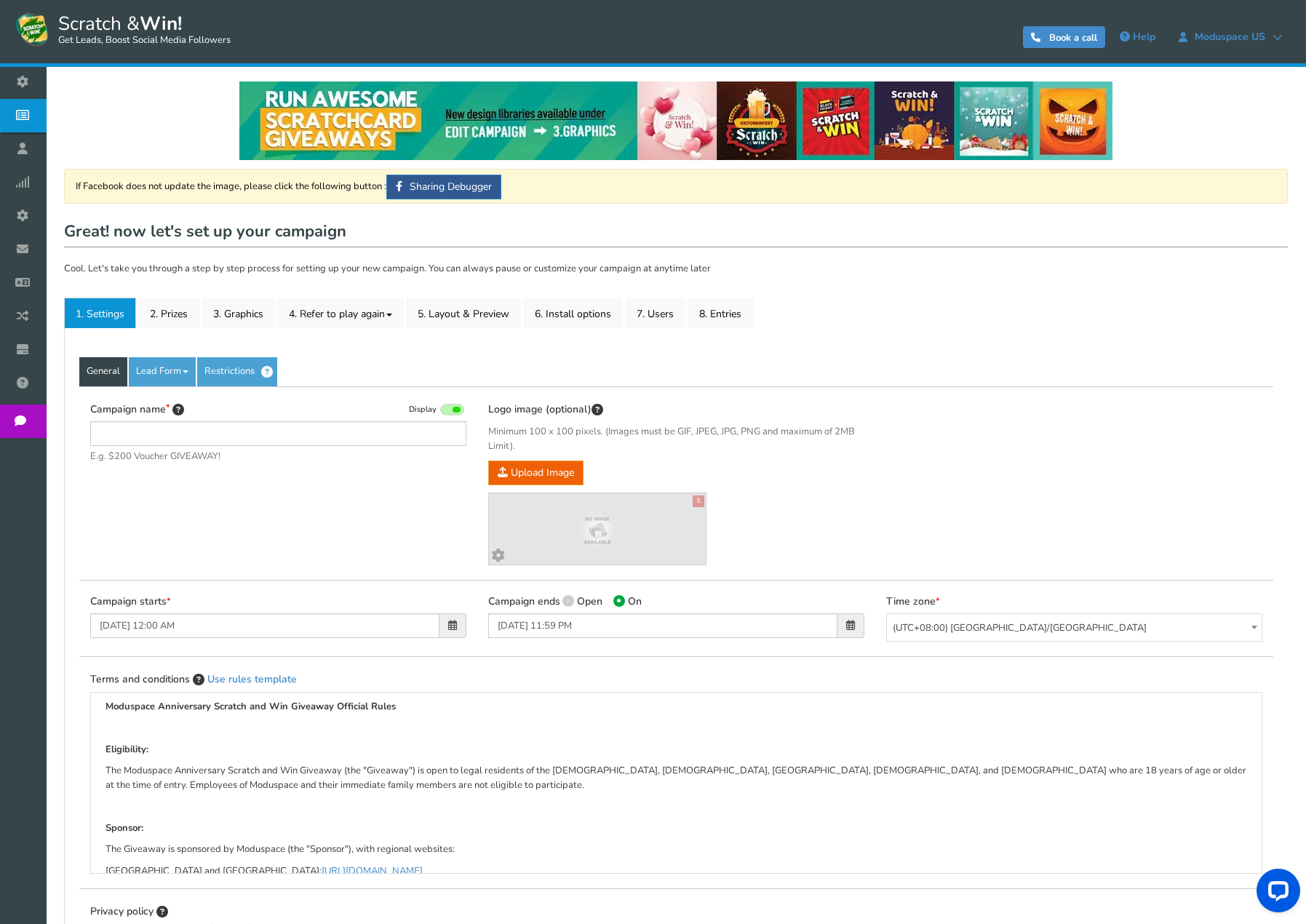
type input "Moduspace Scratch & Win 2024"
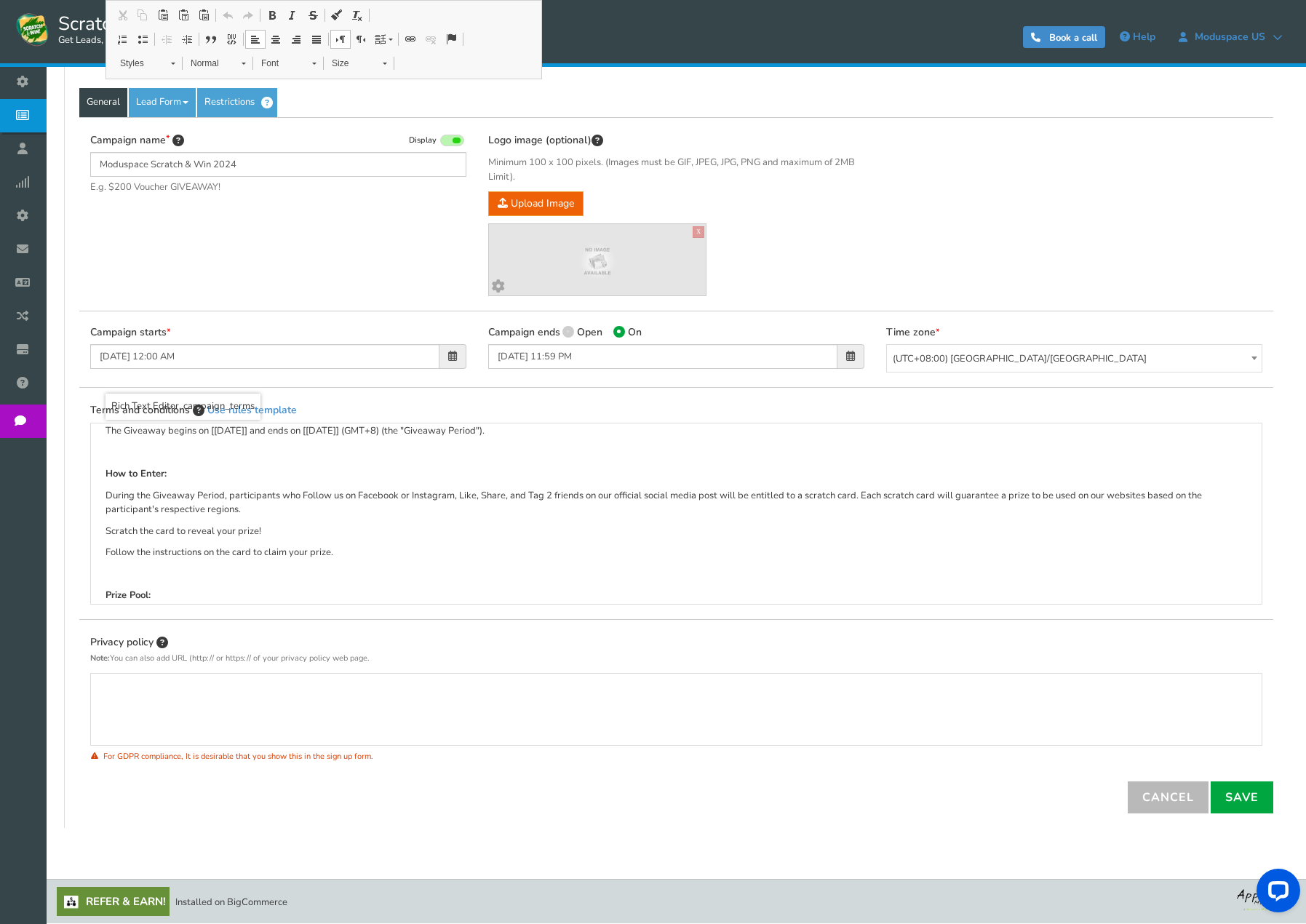
click at [361, 538] on p "Scratch the card to reveal your prize!" at bounding box center [676, 532] width 1141 height 15
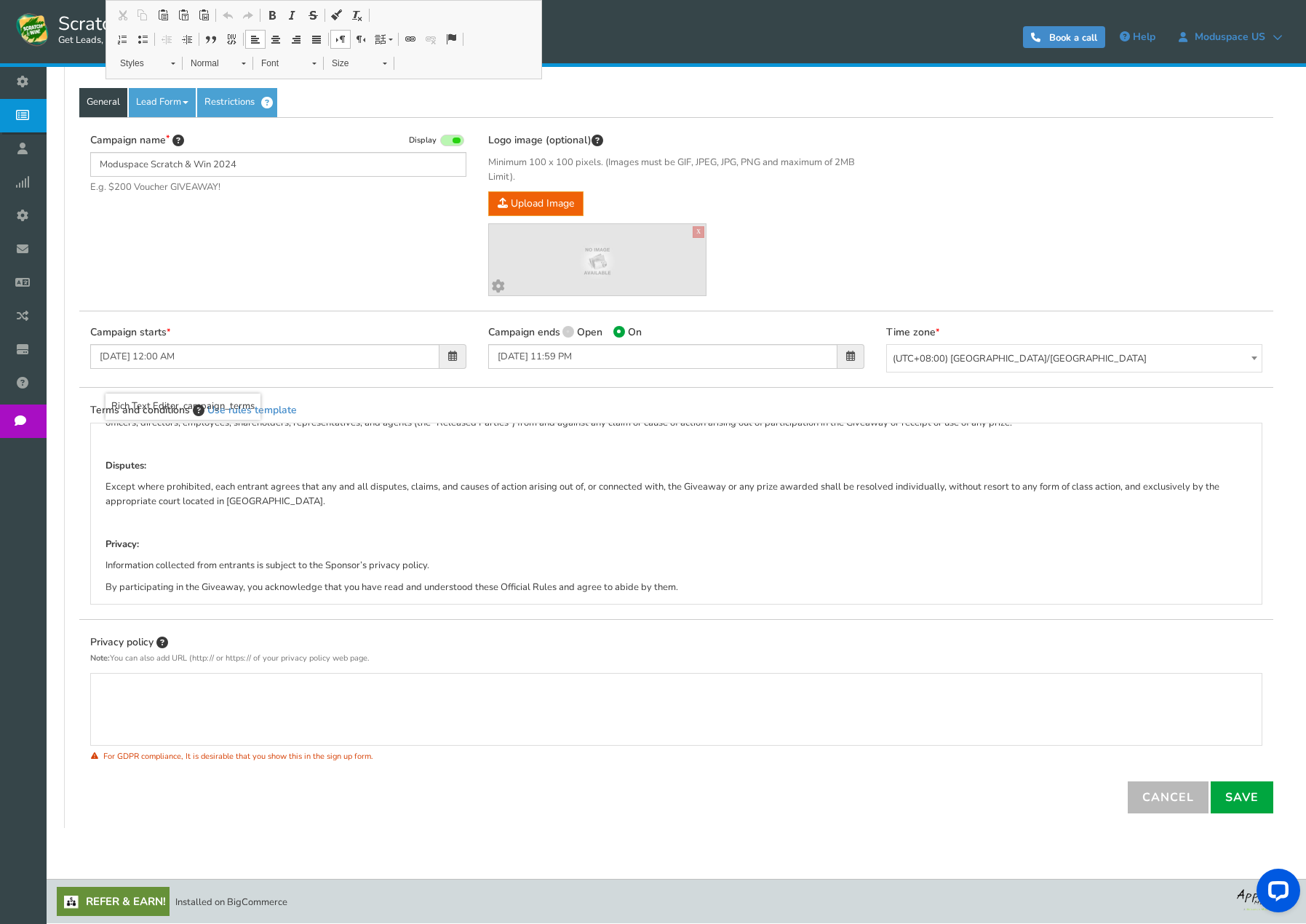
scroll to position [1536, 0]
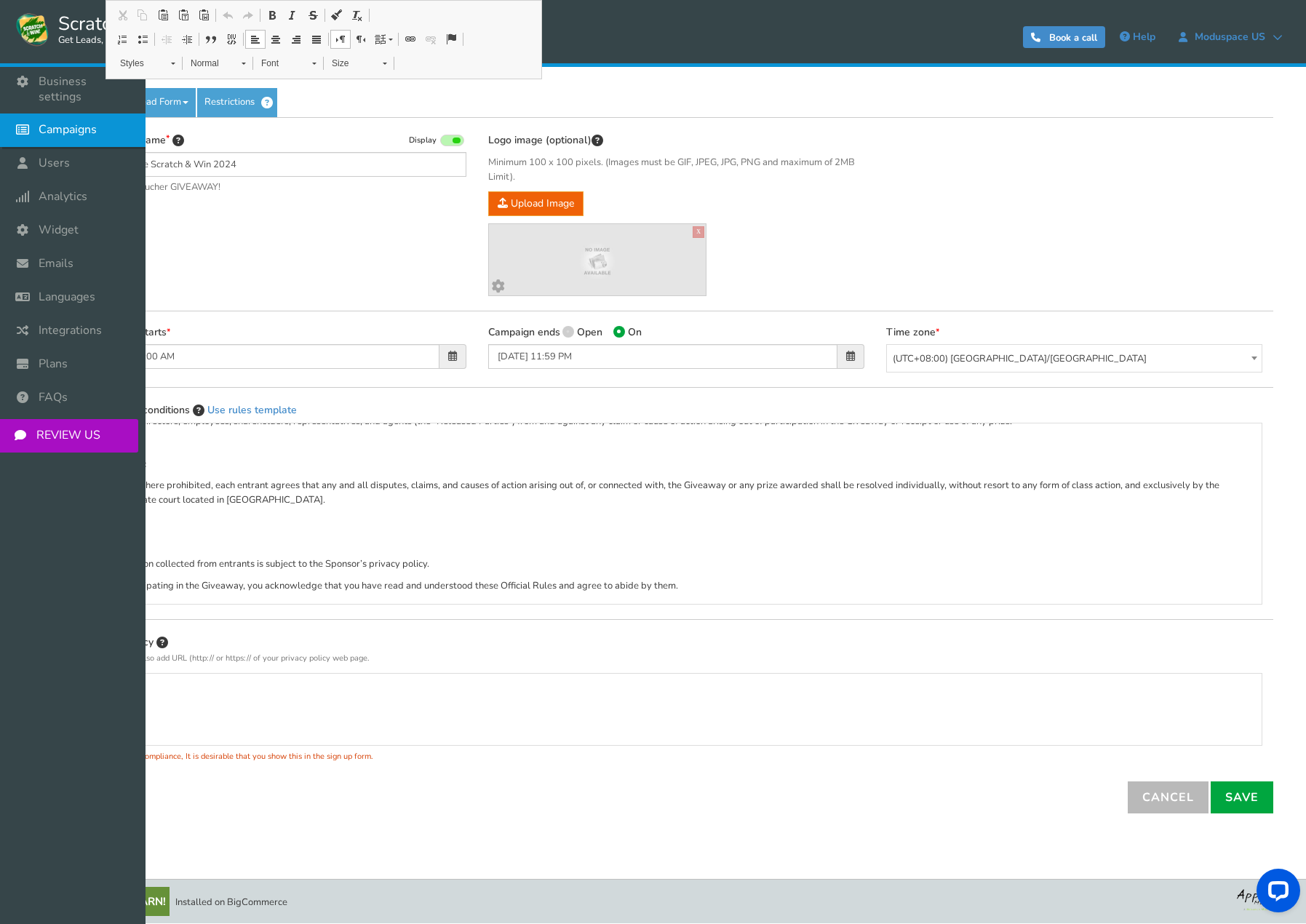
click at [26, 116] on icon at bounding box center [26, 130] width 27 height 32
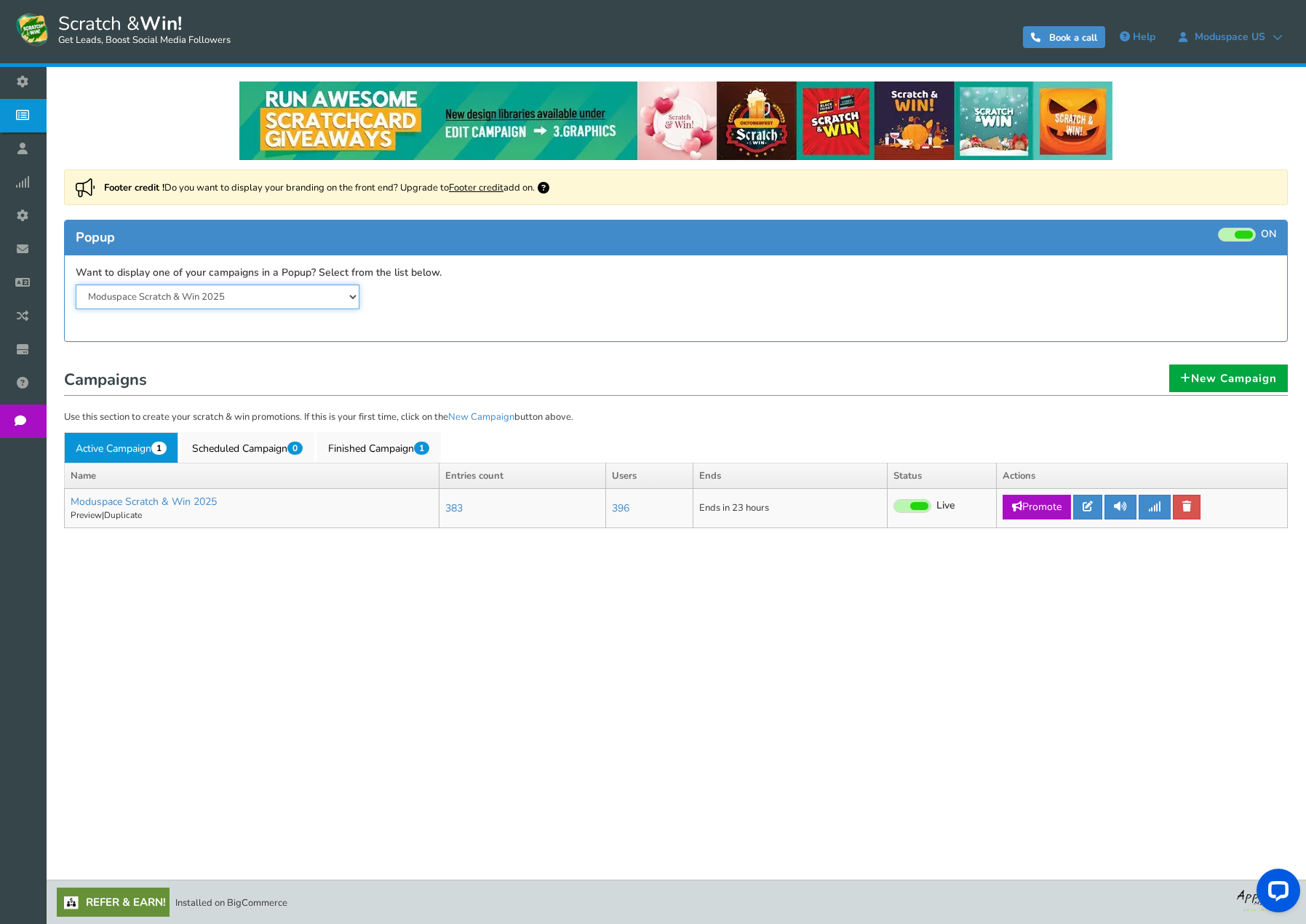
click at [323, 299] on select "Moduspace Scratch & Win 2025 Moduspace Scratch & Win 2024" at bounding box center [218, 296] width 283 height 25
click at [511, 314] on div "Want to display one of your campaigns in a Popup? Select from the list below. M…" at bounding box center [676, 288] width 1222 height 66
